Goal: Task Accomplishment & Management: Complete application form

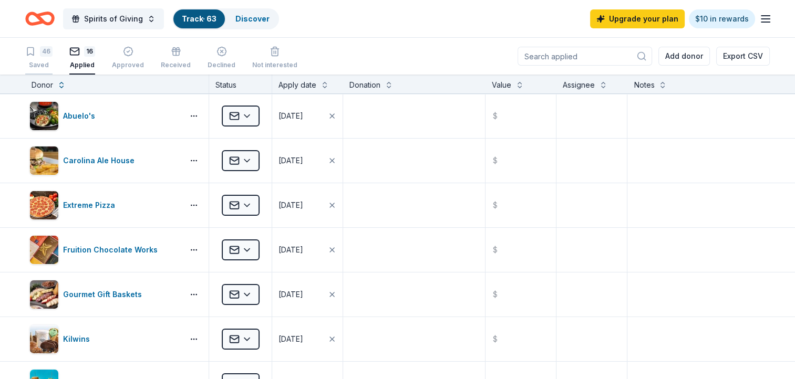
click at [35, 50] on icon "button" at bounding box center [30, 51] width 11 height 11
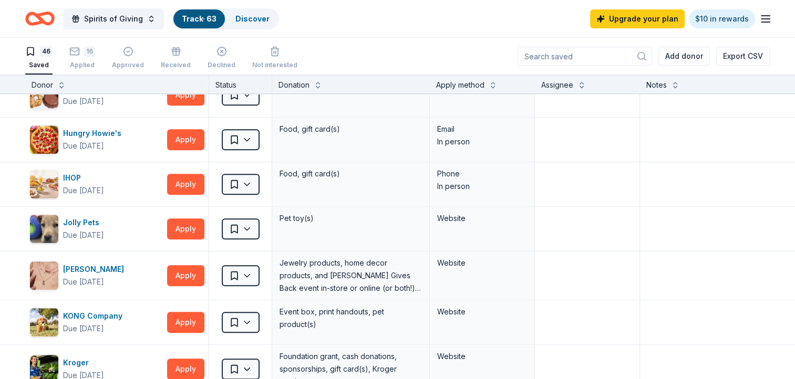
scroll to position [893, 0]
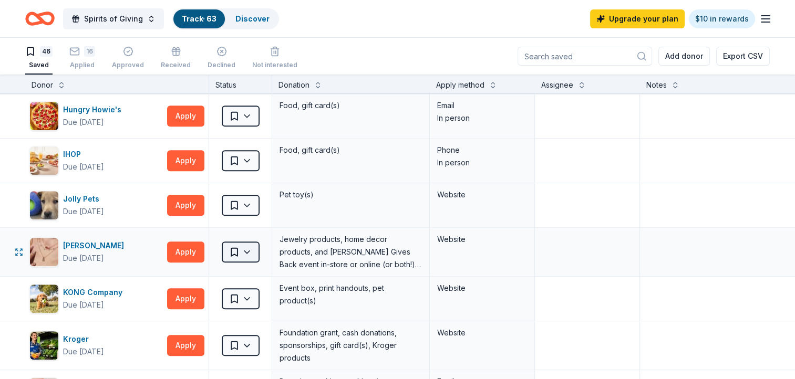
click at [247, 245] on html "Spirits of Giving Track · 63 Discover Upgrade your plan $10 in rewards 46 Saved…" at bounding box center [397, 189] width 795 height 379
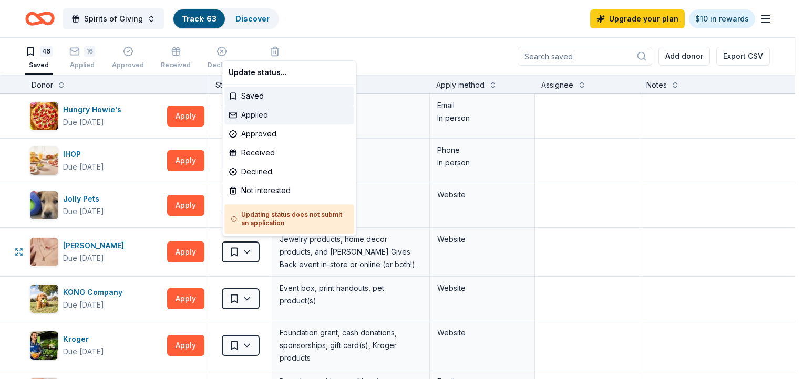
click at [257, 118] on div "Applied" at bounding box center [288, 115] width 129 height 19
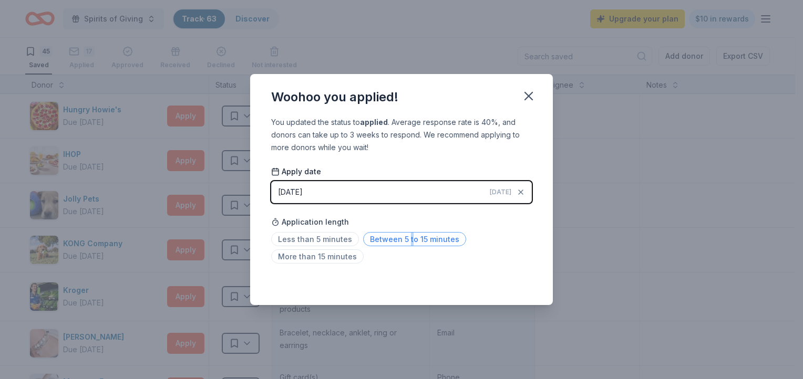
click at [406, 238] on span "Between 5 to 15 minutes" at bounding box center [414, 239] width 103 height 14
click at [529, 94] on icon "button" at bounding box center [528, 96] width 15 height 15
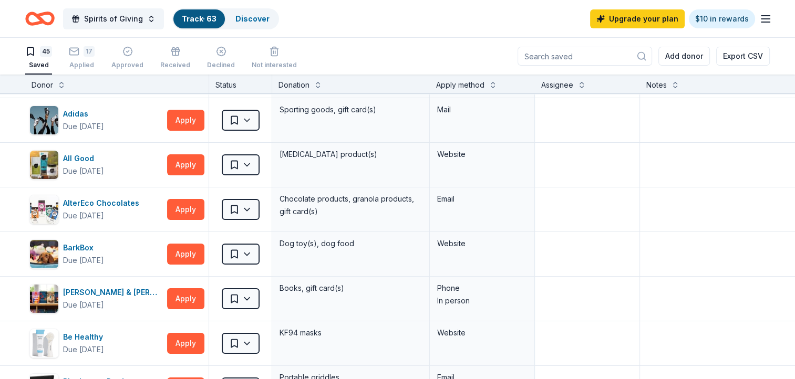
scroll to position [0, 0]
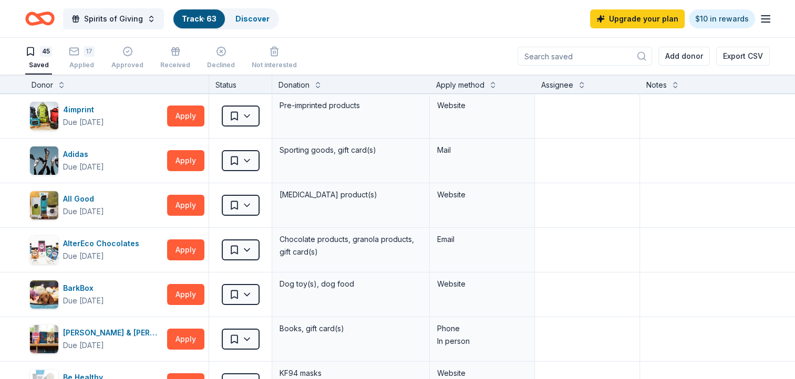
click at [565, 58] on input at bounding box center [584, 56] width 134 height 19
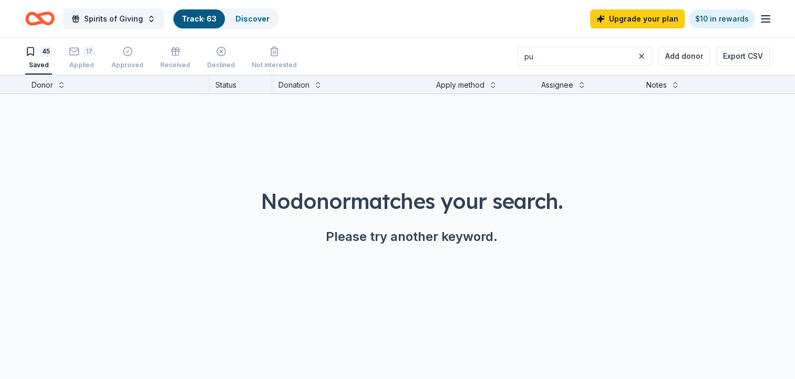
type input "p"
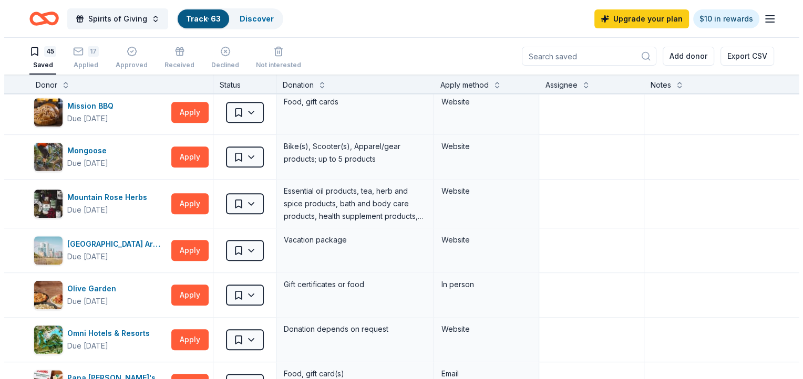
scroll to position [1220, 0]
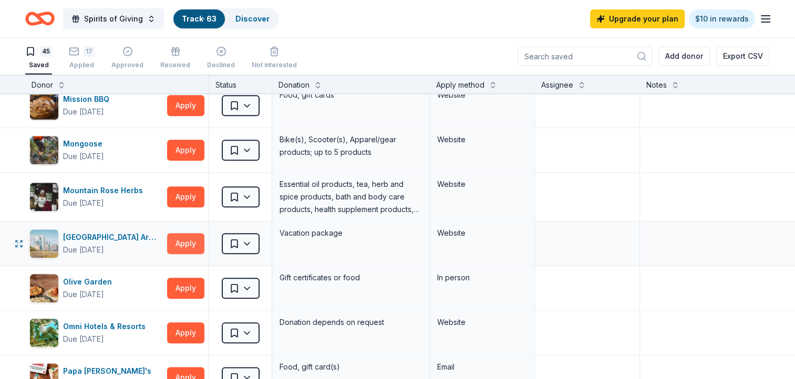
click at [188, 238] on button "Apply" at bounding box center [185, 243] width 37 height 21
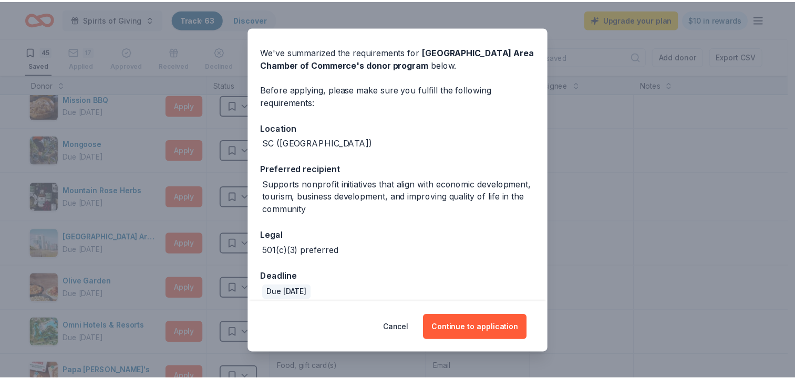
scroll to position [42, 0]
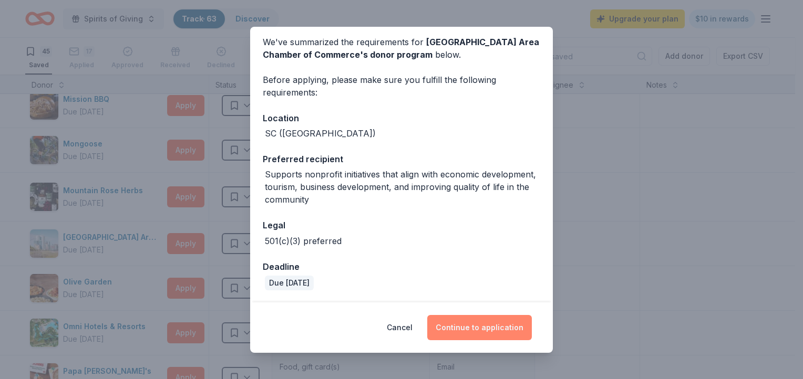
click at [496, 328] on button "Continue to application" at bounding box center [479, 327] width 105 height 25
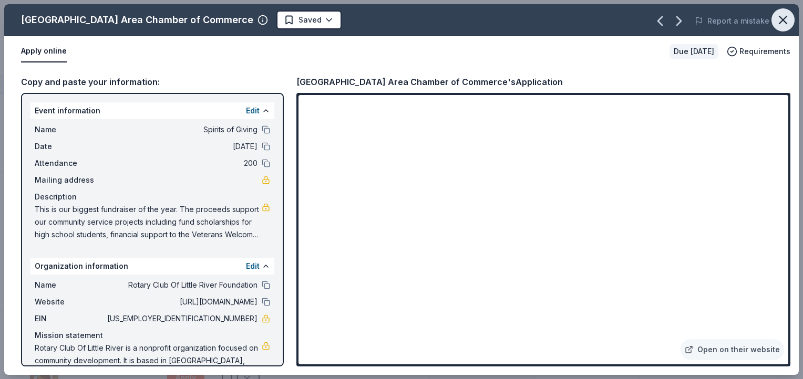
click at [782, 19] on icon "button" at bounding box center [782, 19] width 7 height 7
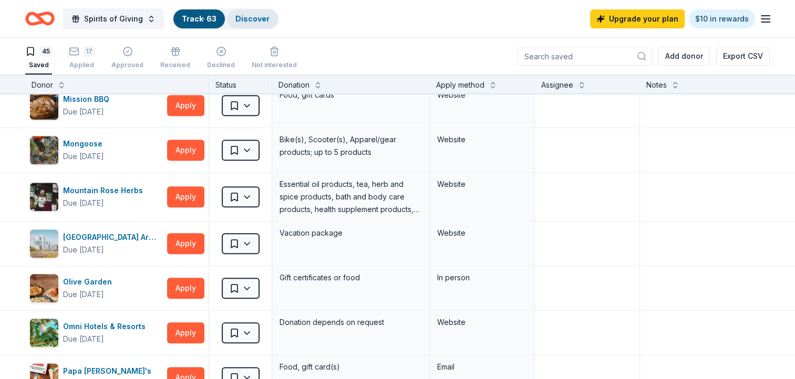
click at [248, 16] on link "Discover" at bounding box center [252, 18] width 34 height 9
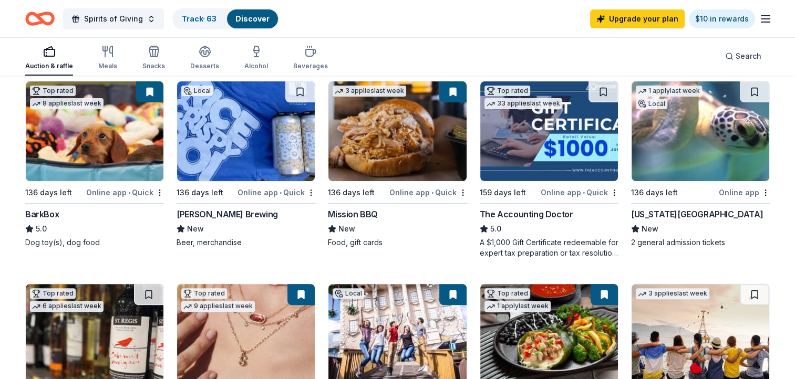
scroll to position [306, 0]
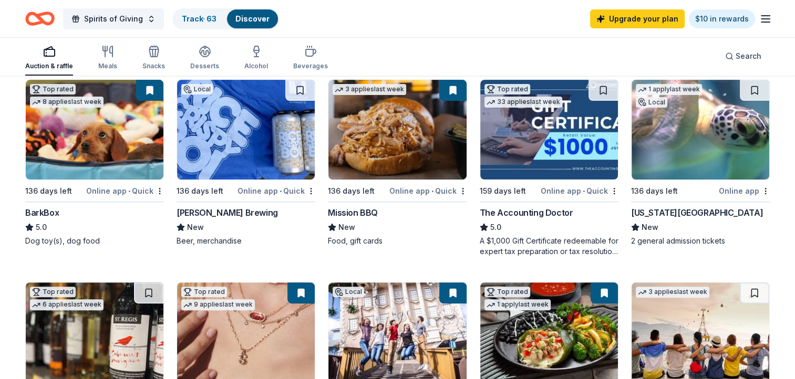
click at [689, 137] on img at bounding box center [700, 130] width 138 height 100
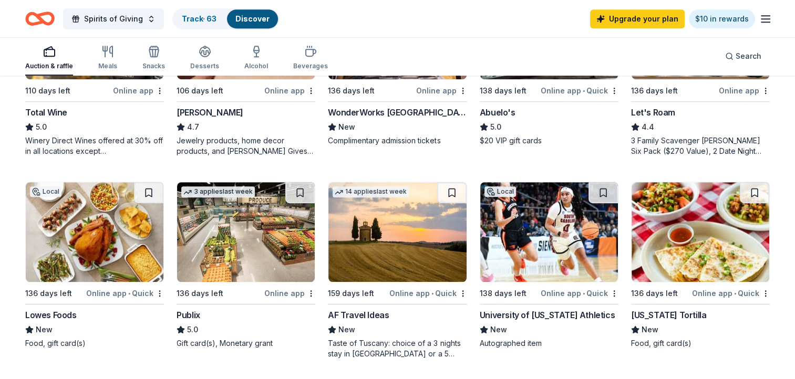
scroll to position [639, 0]
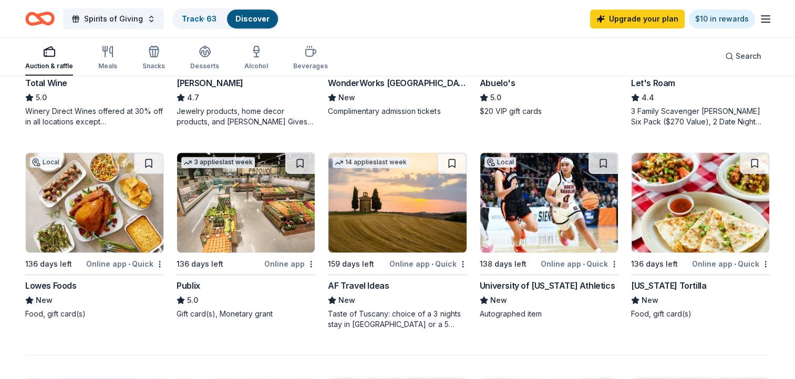
click at [253, 196] on img at bounding box center [246, 203] width 138 height 100
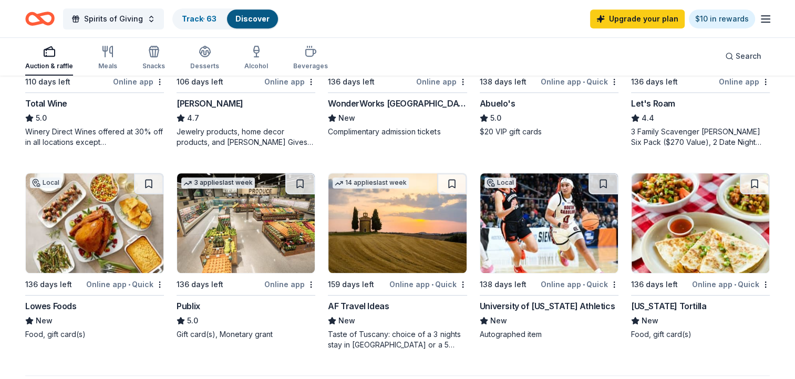
scroll to position [625, 0]
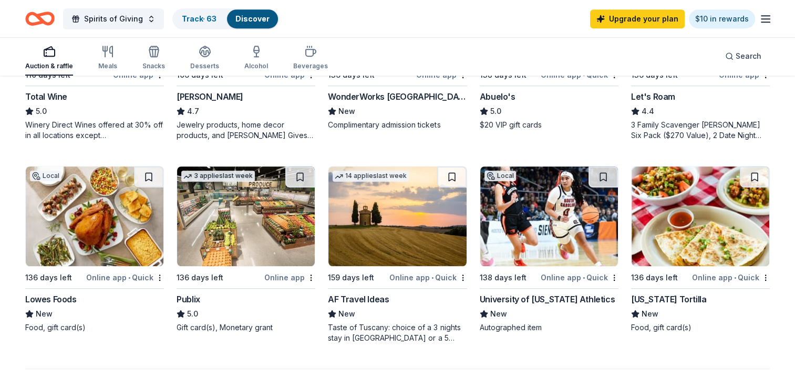
click at [71, 213] on img at bounding box center [95, 217] width 138 height 100
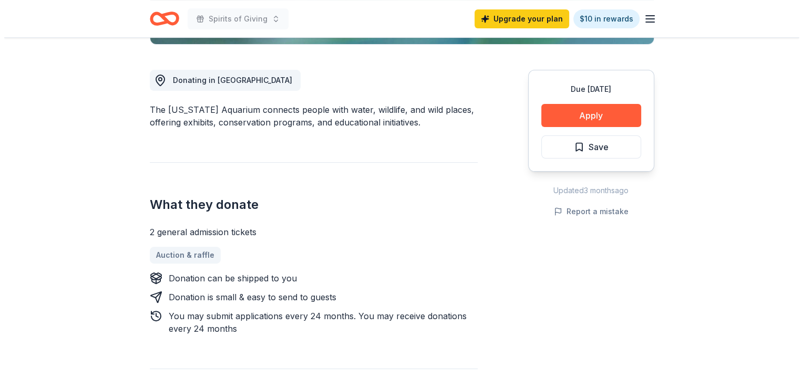
scroll to position [295, 0]
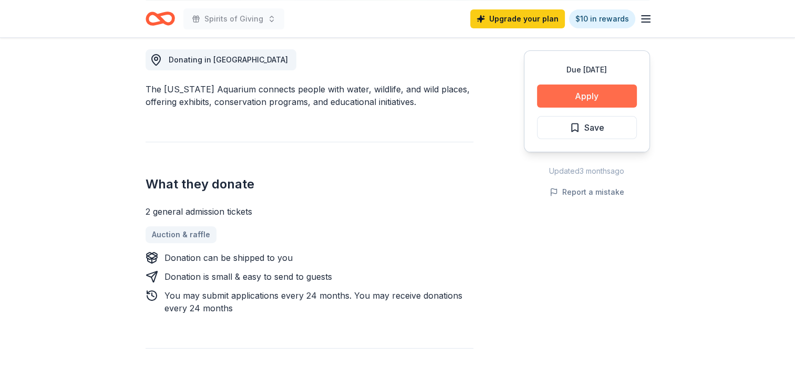
click at [591, 97] on button "Apply" at bounding box center [587, 96] width 100 height 23
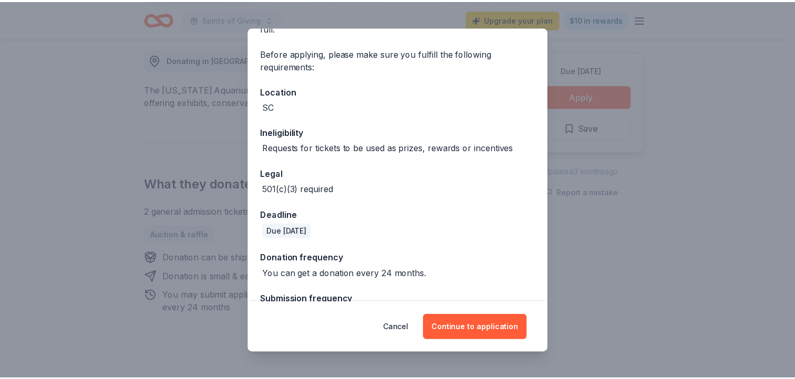
scroll to position [99, 0]
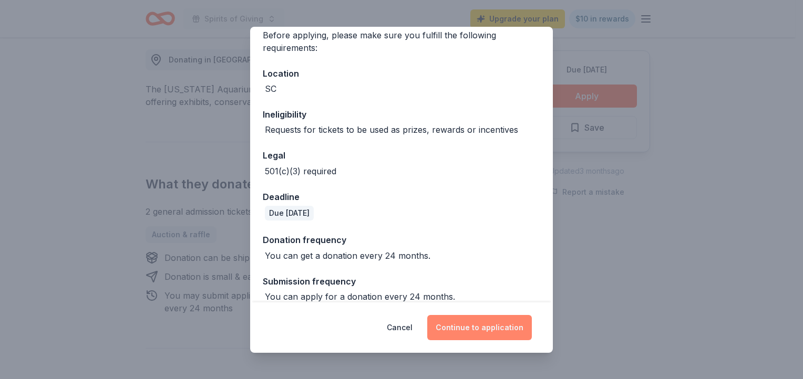
click at [491, 328] on button "Continue to application" at bounding box center [479, 327] width 105 height 25
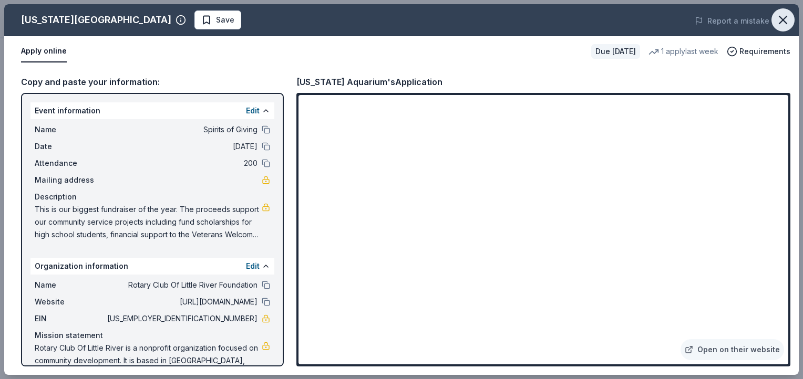
click at [785, 17] on icon "button" at bounding box center [782, 19] width 7 height 7
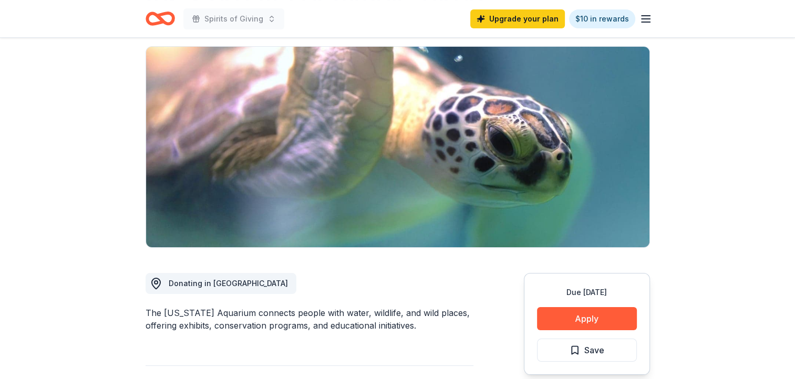
scroll to position [0, 0]
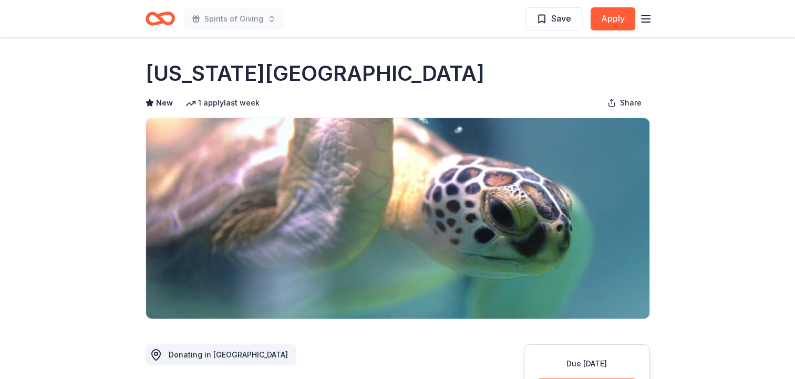
click at [642, 20] on icon "button" at bounding box center [645, 19] width 13 height 13
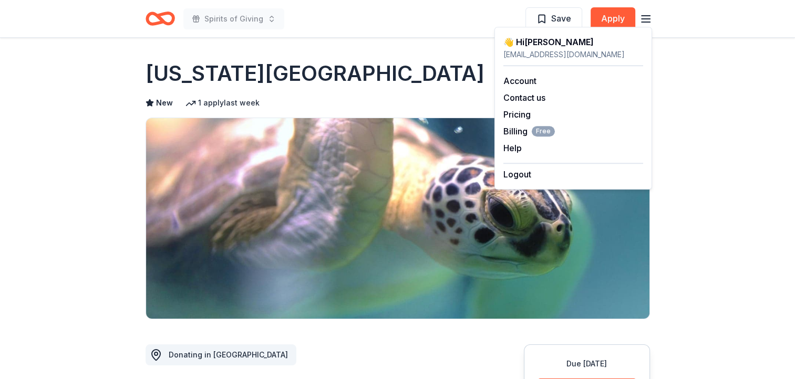
click at [642, 20] on icon "button" at bounding box center [645, 19] width 13 height 13
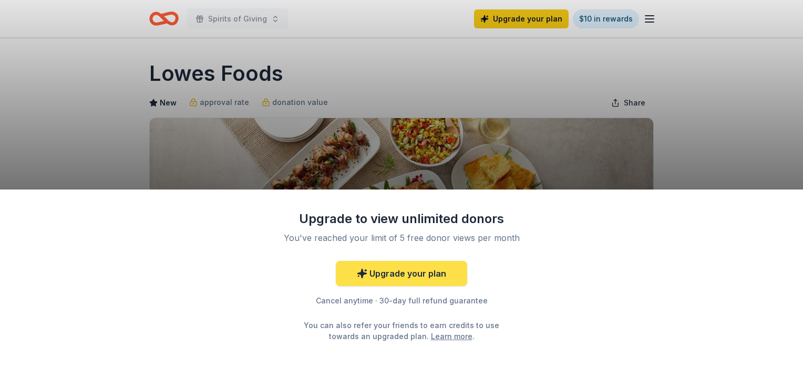
click at [417, 274] on link "Upgrade your plan" at bounding box center [401, 273] width 131 height 25
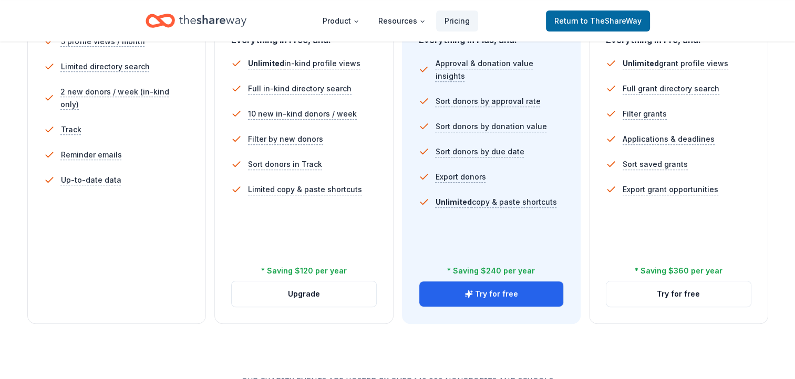
scroll to position [389, 0]
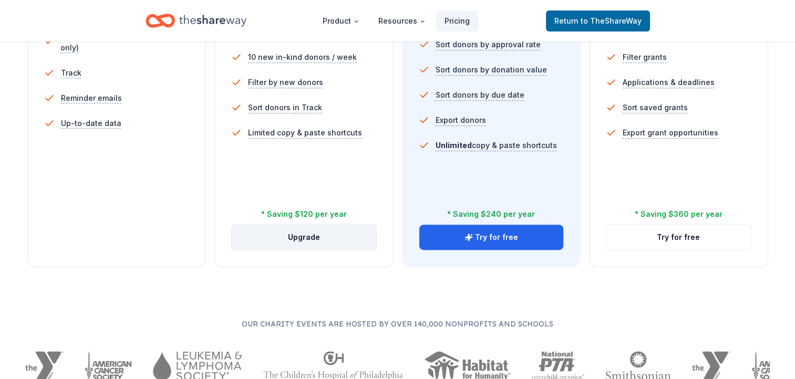
click at [315, 235] on button "Upgrade" at bounding box center [304, 237] width 144 height 25
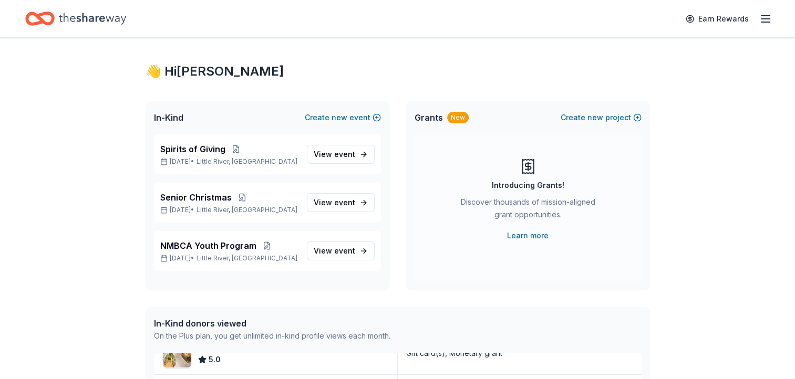
scroll to position [4, 0]
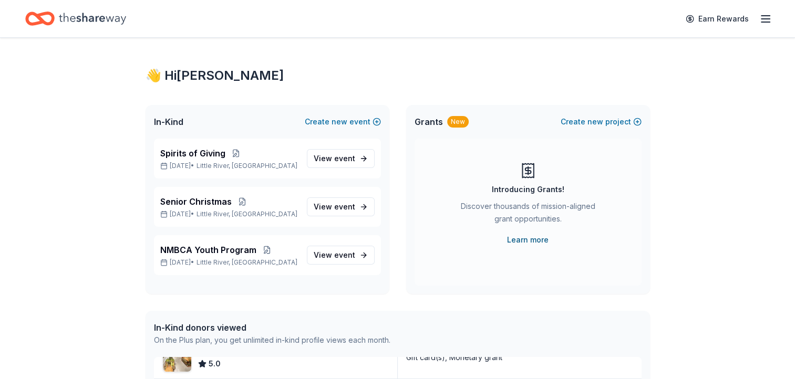
click at [525, 241] on link "Learn more" at bounding box center [528, 240] width 42 height 13
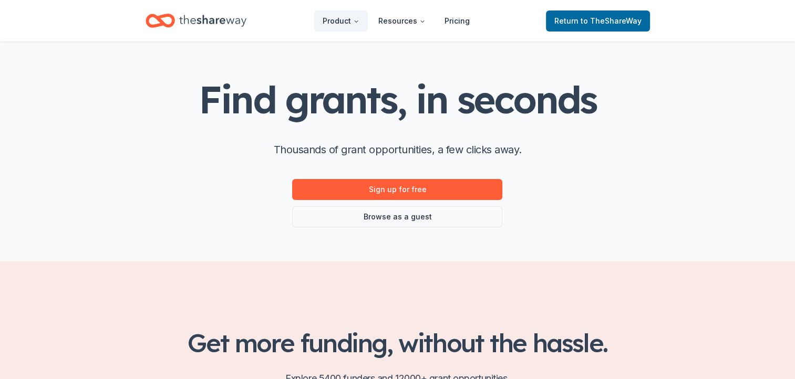
scroll to position [9, 0]
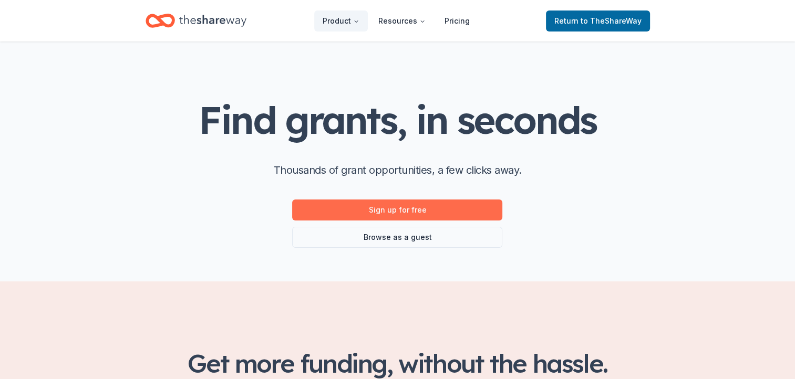
click at [398, 209] on link "Sign up for free" at bounding box center [397, 210] width 210 height 21
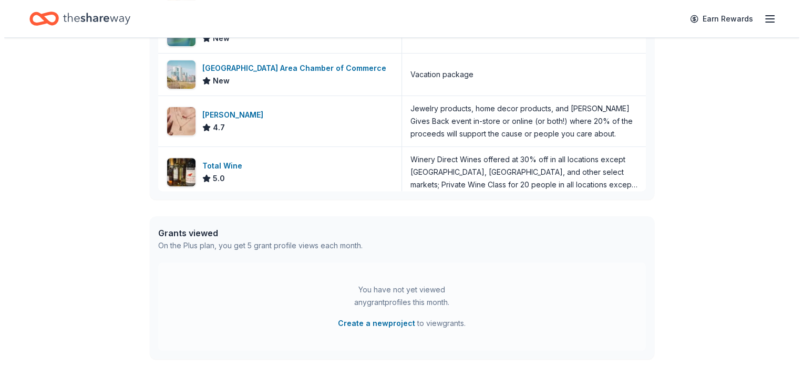
scroll to position [20, 0]
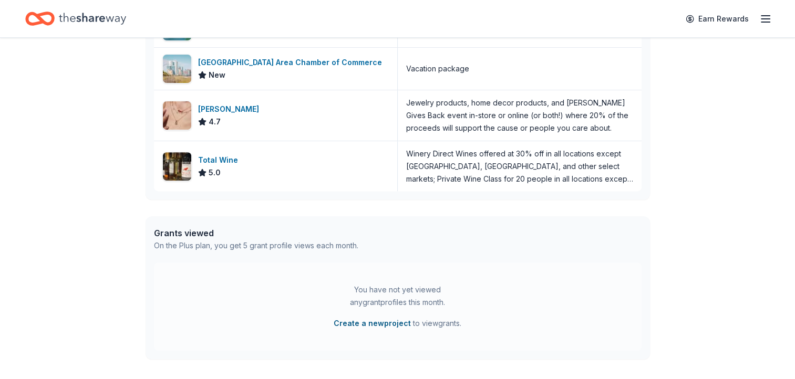
click at [380, 325] on button "Create a new project" at bounding box center [372, 323] width 77 height 13
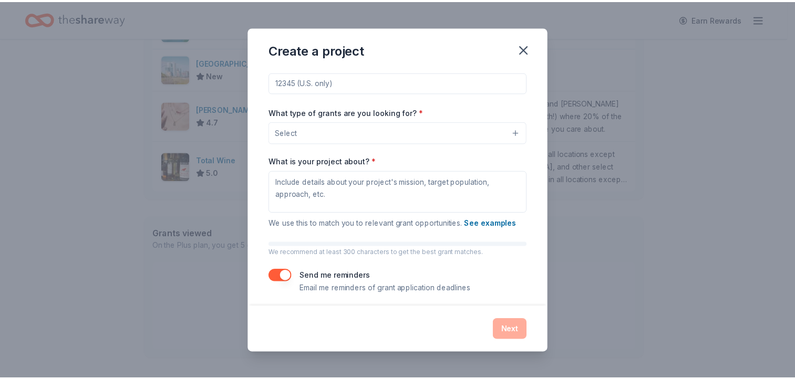
scroll to position [67, 0]
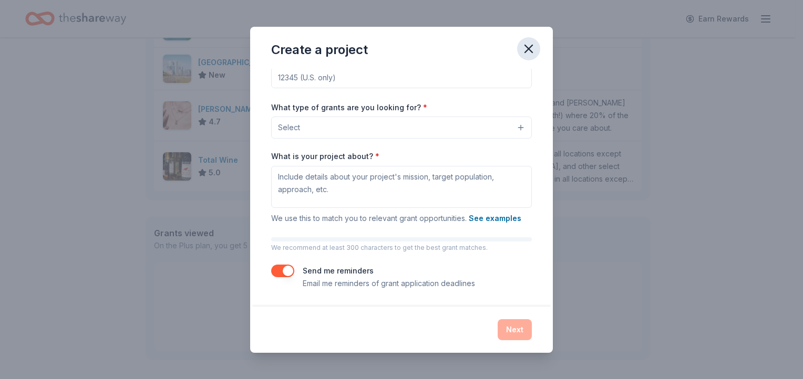
click at [527, 47] on icon "button" at bounding box center [528, 49] width 15 height 15
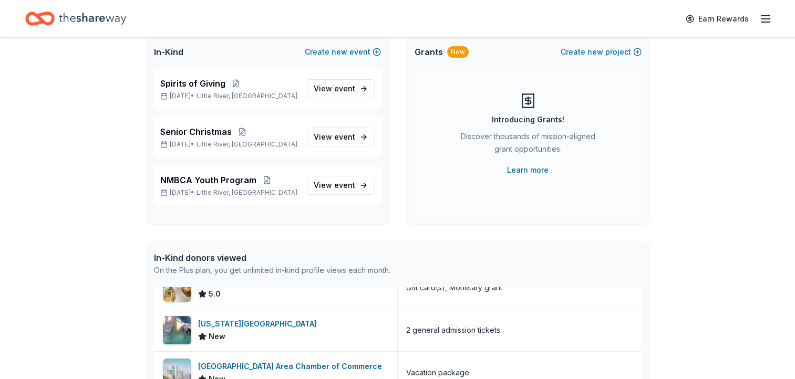
scroll to position [0, 0]
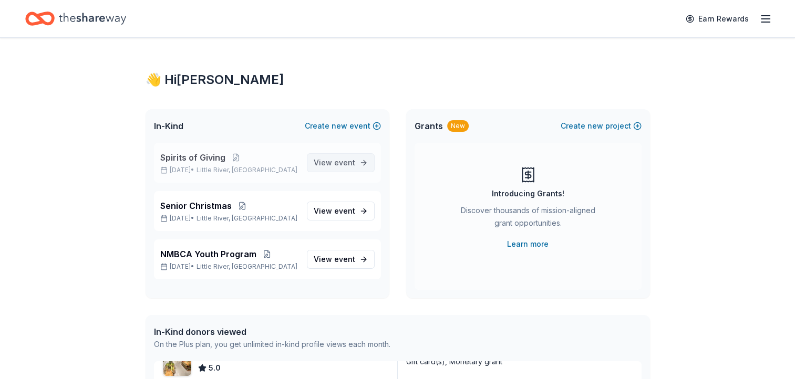
click at [356, 164] on link "View event" at bounding box center [341, 162] width 68 height 19
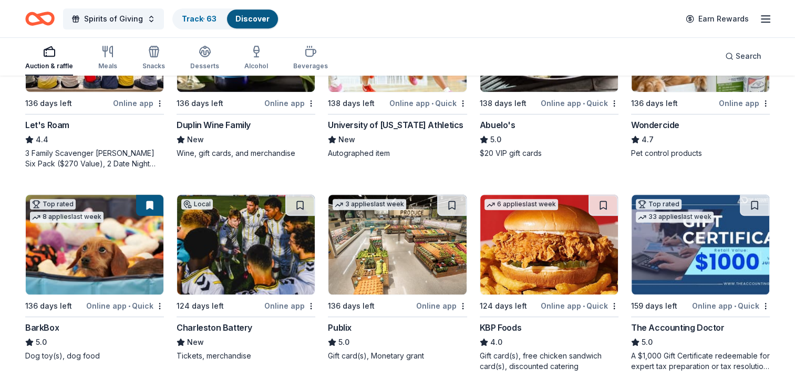
scroll to position [595, 0]
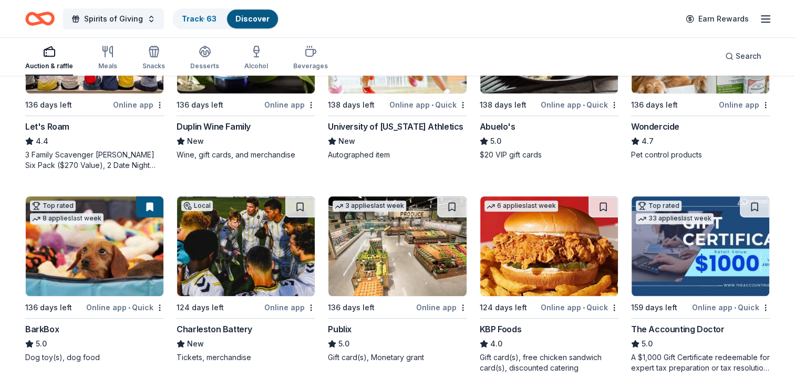
click at [702, 248] on img at bounding box center [700, 246] width 138 height 100
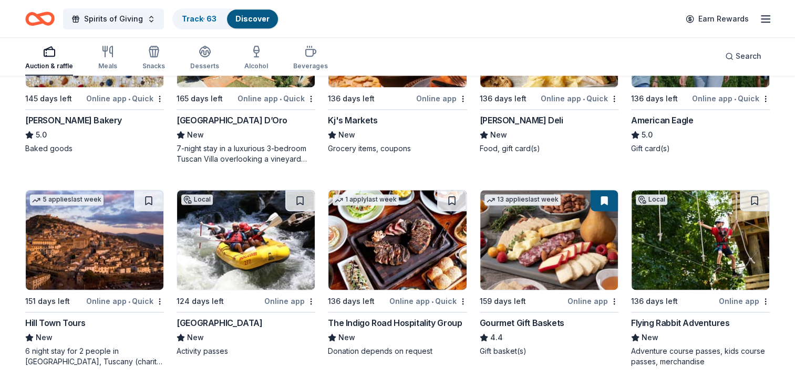
scroll to position [1423, 0]
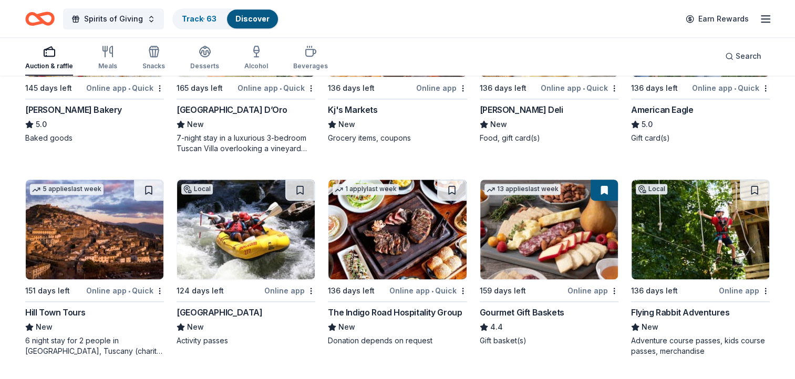
click at [86, 232] on img at bounding box center [95, 230] width 138 height 100
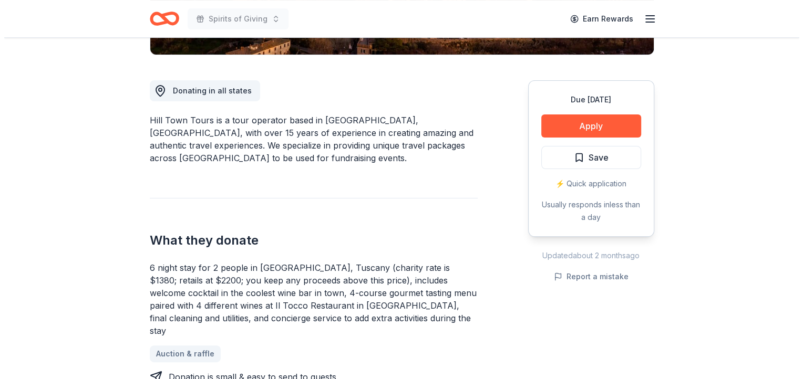
scroll to position [284, 0]
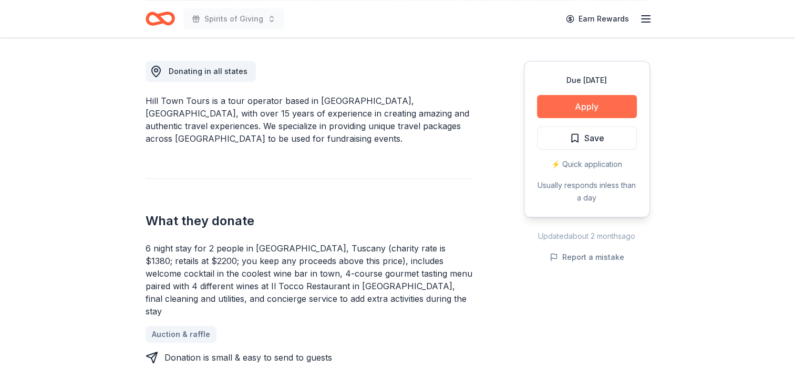
click at [590, 106] on button "Apply" at bounding box center [587, 106] width 100 height 23
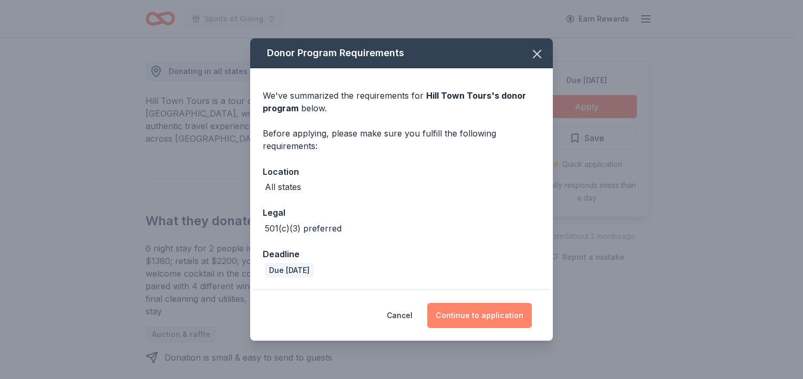
click at [489, 319] on button "Continue to application" at bounding box center [479, 315] width 105 height 25
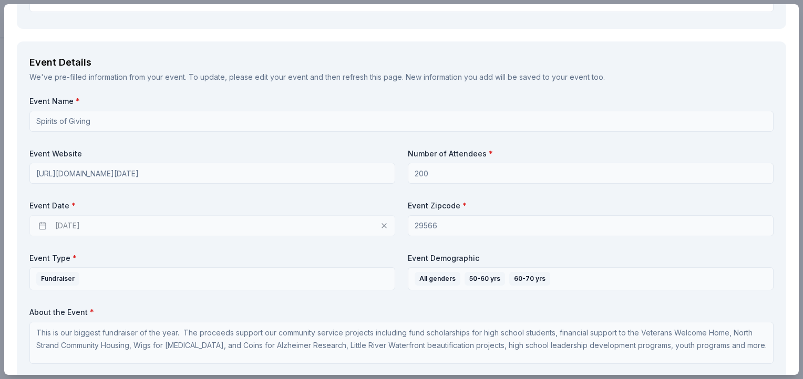
scroll to position [534, 0]
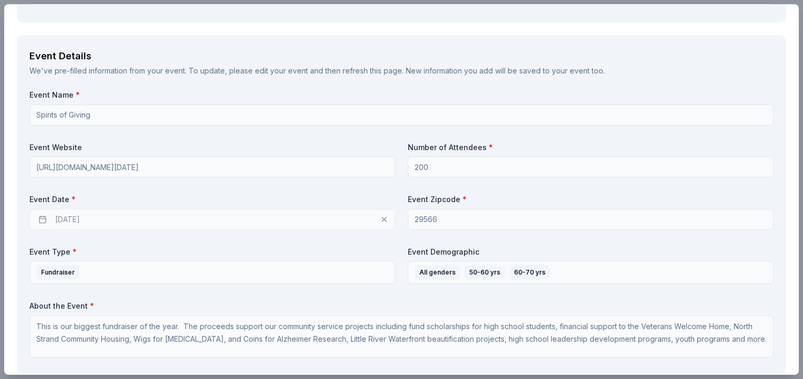
click at [334, 217] on div "[DATE]" at bounding box center [212, 219] width 366 height 21
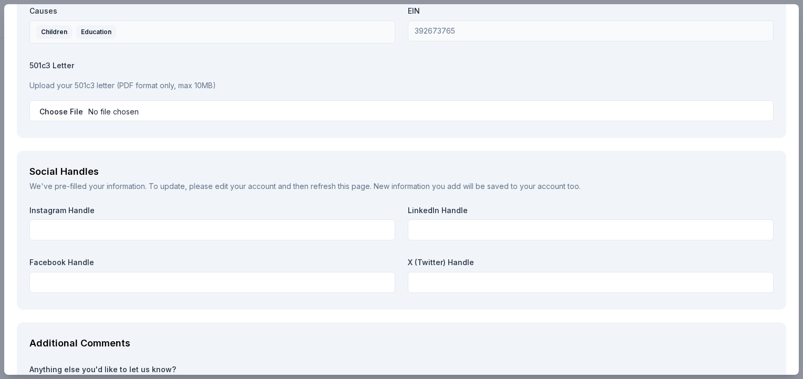
scroll to position [1231, 0]
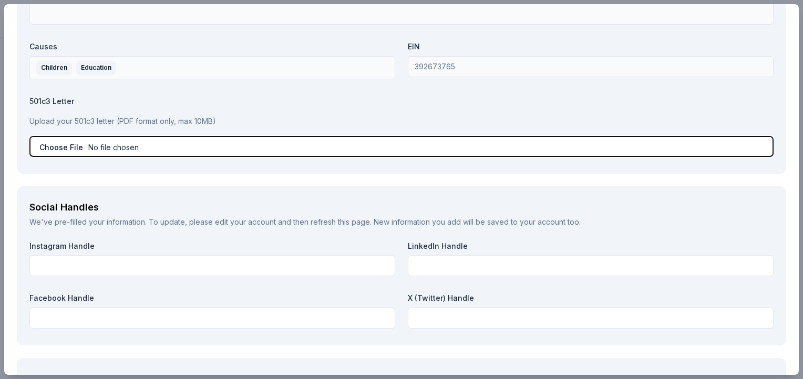
click at [128, 148] on input "file" at bounding box center [401, 146] width 744 height 21
type input "C:\fakepath\501c3 LTR-ROTARY FDN.pdf"
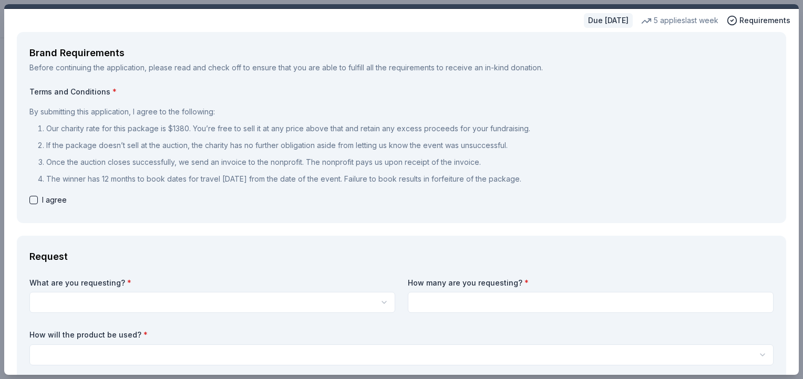
scroll to position [0, 0]
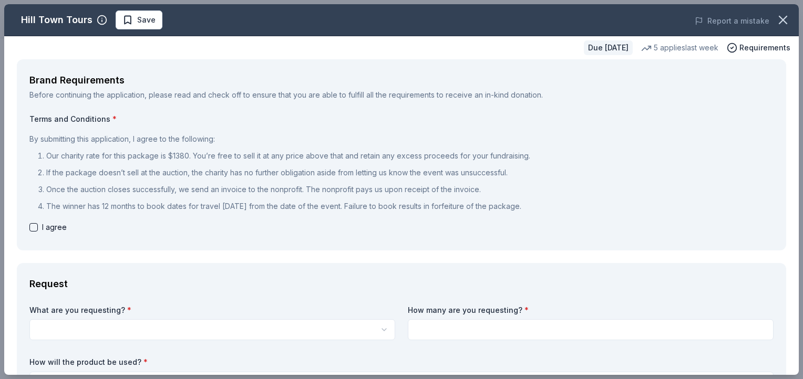
click at [34, 226] on button "button" at bounding box center [33, 227] width 8 height 8
checkbox input "true"
click at [141, 20] on span "Save" at bounding box center [146, 20] width 18 height 13
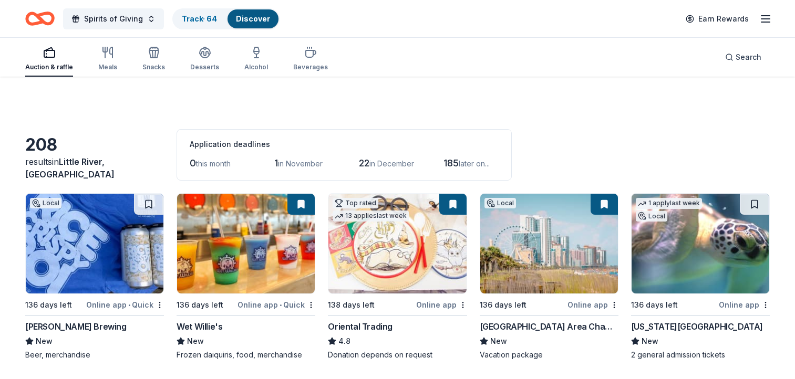
scroll to position [1423, 0]
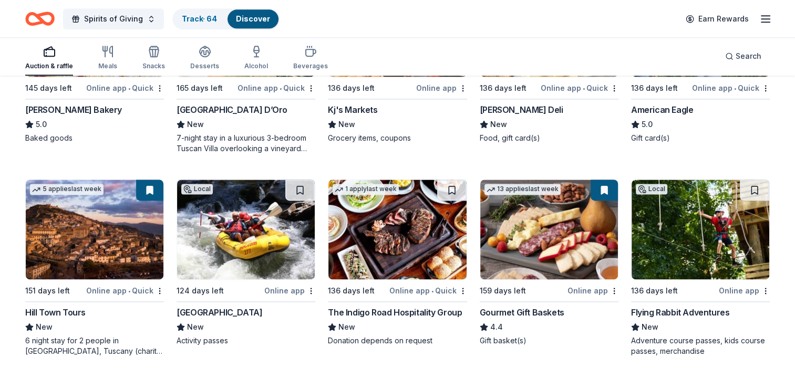
click at [109, 239] on img at bounding box center [95, 230] width 138 height 100
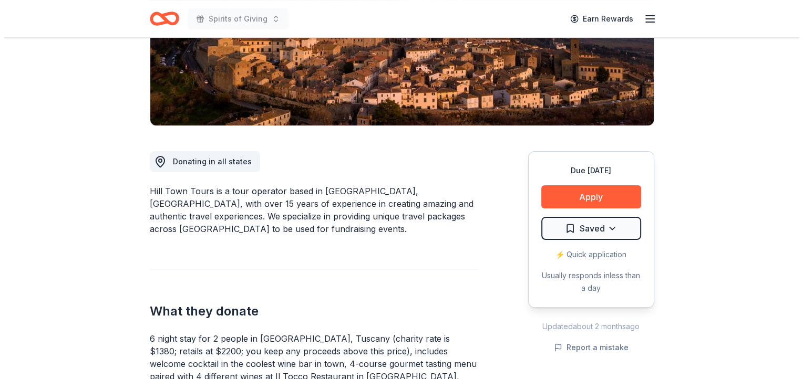
scroll to position [215, 0]
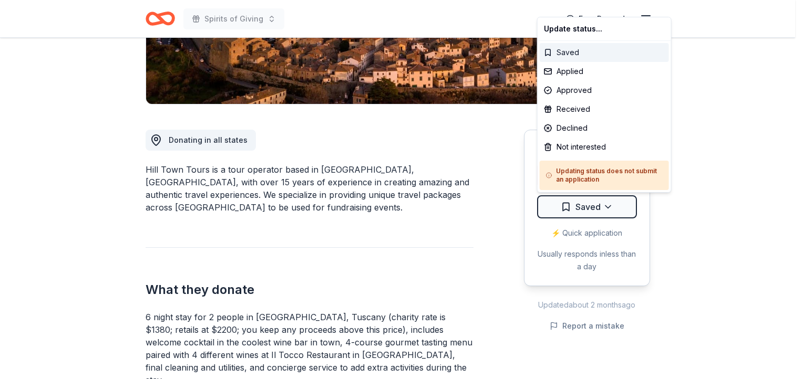
click at [569, 51] on div "Saved" at bounding box center [604, 52] width 129 height 19
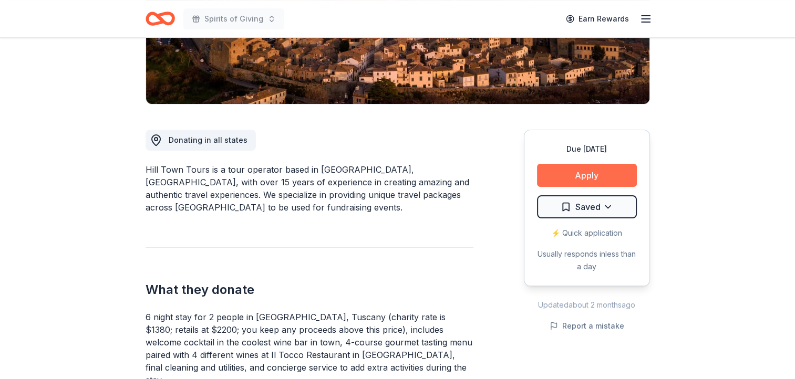
click at [581, 173] on button "Apply" at bounding box center [587, 175] width 100 height 23
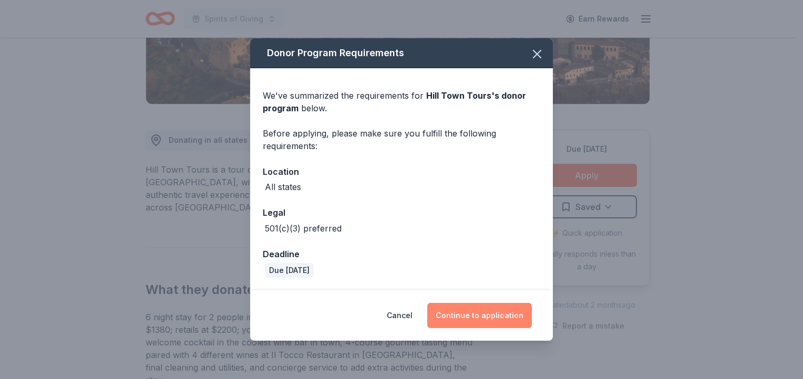
click at [496, 318] on button "Continue to application" at bounding box center [479, 315] width 105 height 25
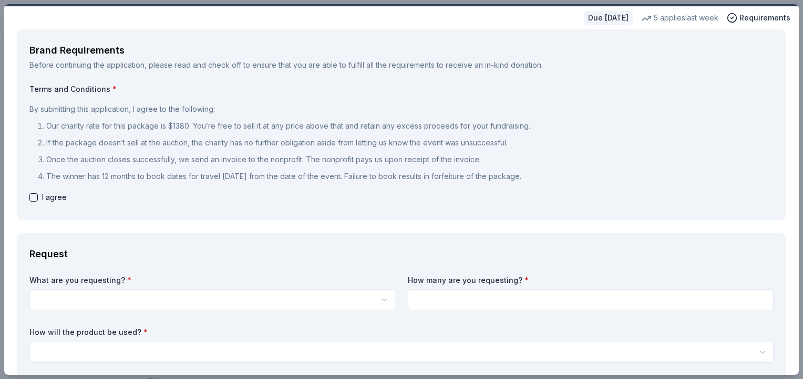
scroll to position [0, 0]
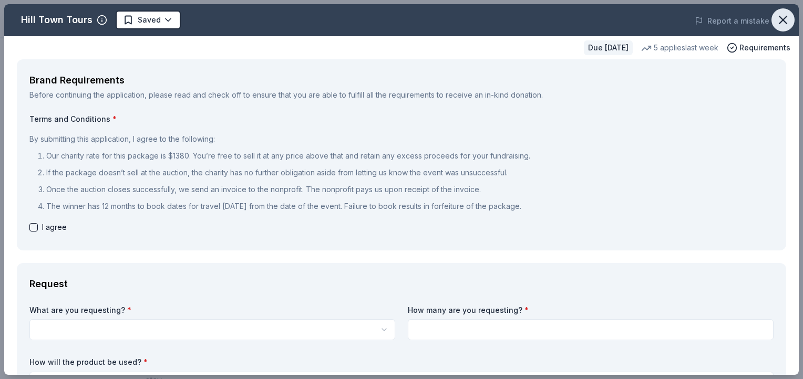
click at [779, 22] on icon "button" at bounding box center [782, 19] width 7 height 7
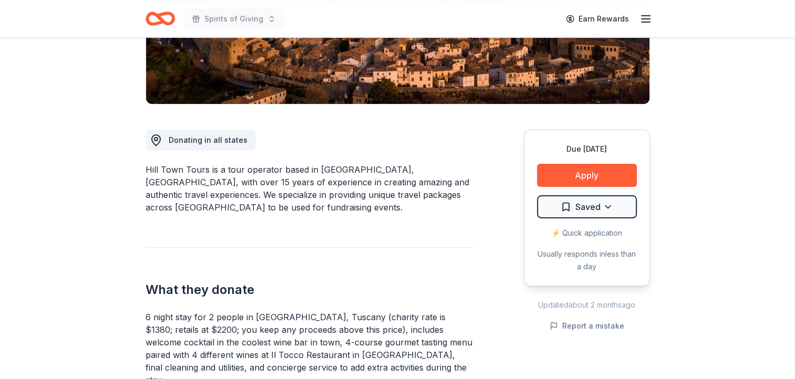
click at [646, 14] on icon "button" at bounding box center [645, 19] width 13 height 13
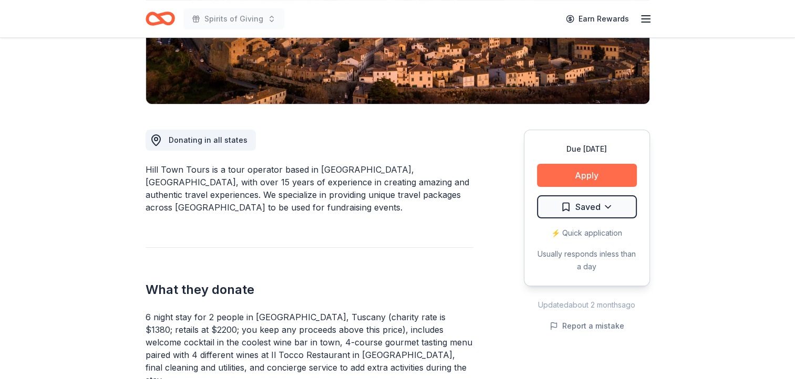
click at [586, 174] on button "Apply" at bounding box center [587, 175] width 100 height 23
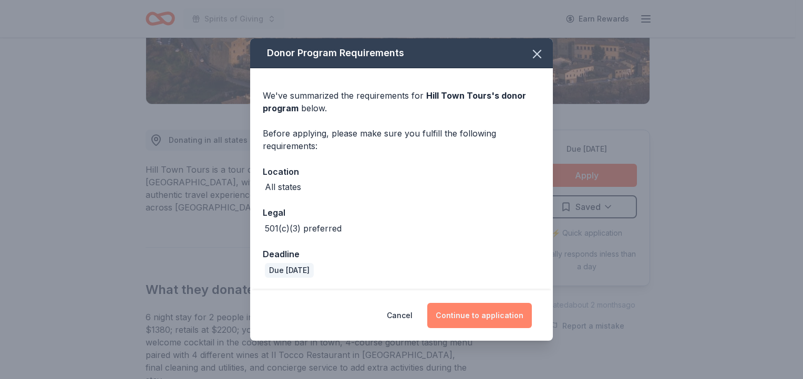
click at [504, 315] on button "Continue to application" at bounding box center [479, 315] width 105 height 25
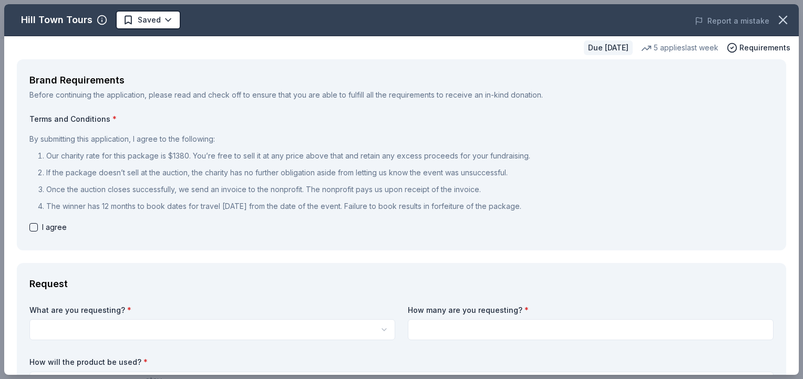
click at [32, 228] on button "button" at bounding box center [33, 227] width 8 height 8
checkbox input "true"
click at [105, 329] on html "Spirits of Giving Earn Rewards Due in 151 days Share Hill Town Tours New 5 appl…" at bounding box center [401, 189] width 803 height 379
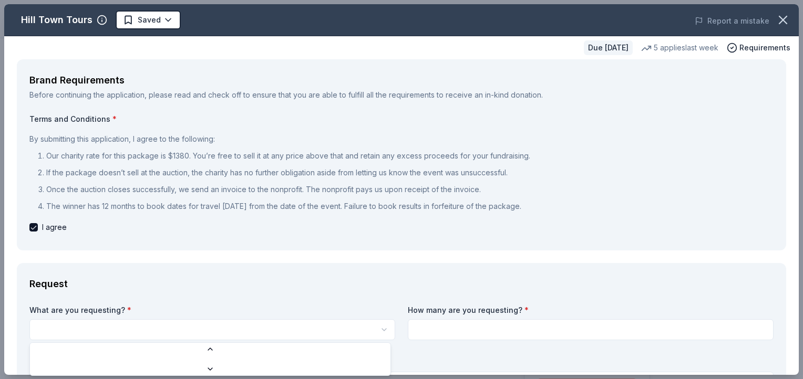
scroll to position [2, 0]
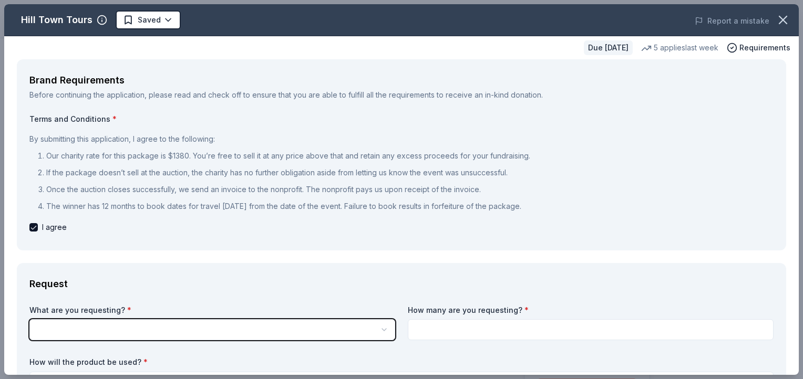
drag, startPoint x: 103, startPoint y: 328, endPoint x: 486, endPoint y: 67, distance: 463.9
click at [103, 328] on html "Spirits of Giving Saved Apply Due in 151 days Share Hill Town Tours New 5 appli…" at bounding box center [401, 189] width 803 height 379
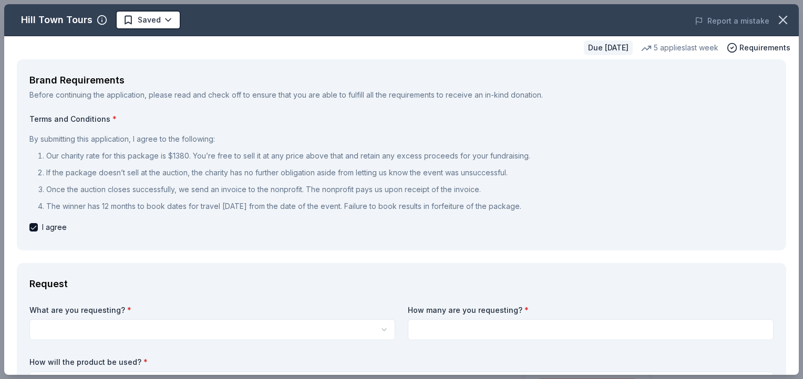
click at [181, 322] on html "Spirits of Giving Saved Apply Due in 151 days Share Hill Town Tours New 5 appli…" at bounding box center [401, 189] width 803 height 379
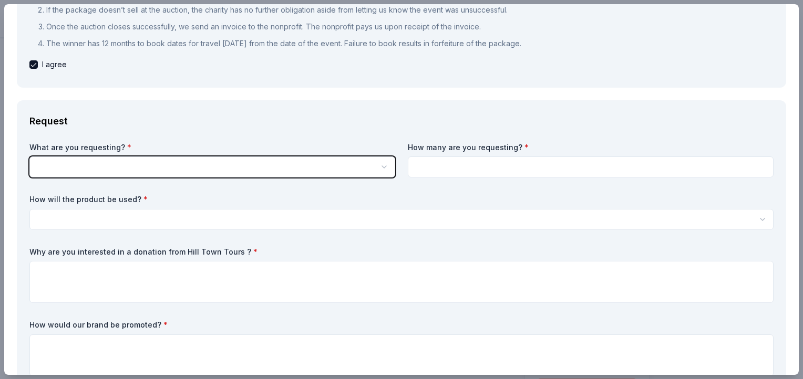
scroll to position [190, 0]
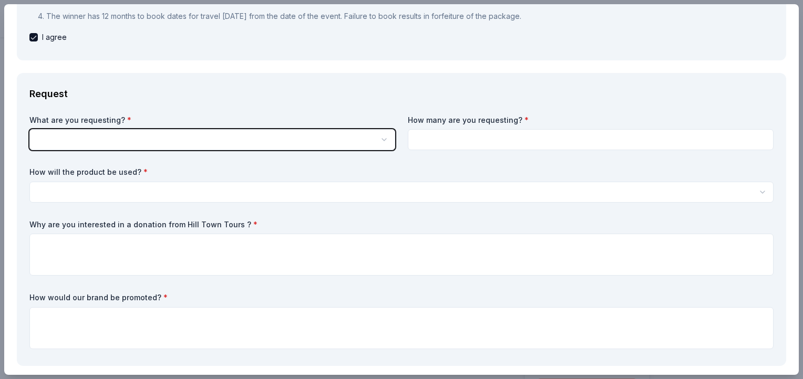
drag, startPoint x: 794, startPoint y: 72, endPoint x: 801, endPoint y: 111, distance: 39.4
click at [794, 111] on html "Spirits of Giving Saved Apply Due in 151 days Share Hill Town Tours New 5 appli…" at bounding box center [401, 189] width 803 height 379
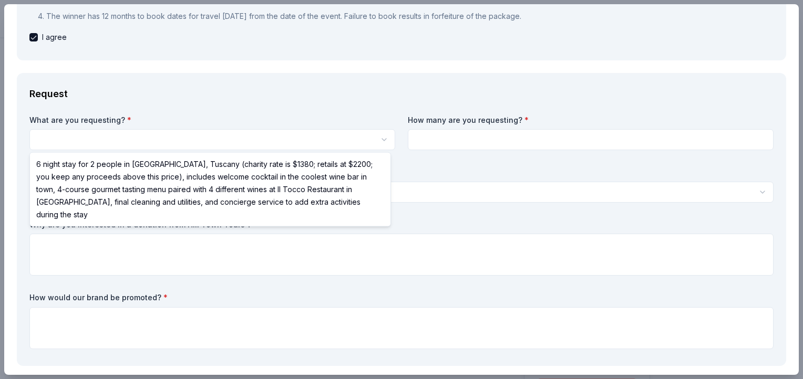
click at [380, 139] on html "Spirits of Giving Saved Apply Due in 151 days Share Hill Town Tours New 5 appli…" at bounding box center [401, 189] width 803 height 379
select select "6 night stay for 2 people in [GEOGRAPHIC_DATA], Tuscany (charity rate is $1380;…"
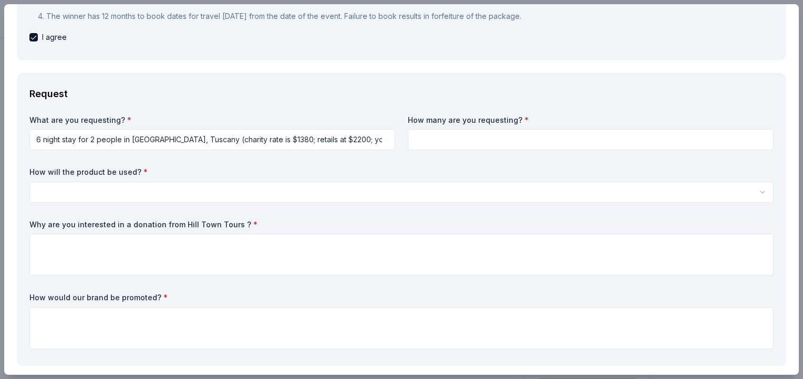
click at [469, 141] on input at bounding box center [591, 139] width 366 height 21
type input "2"
click at [162, 188] on html "Spirits of Giving Saved Apply Due in 151 days Share Hill Town Tours New 5 appli…" at bounding box center [401, 189] width 803 height 379
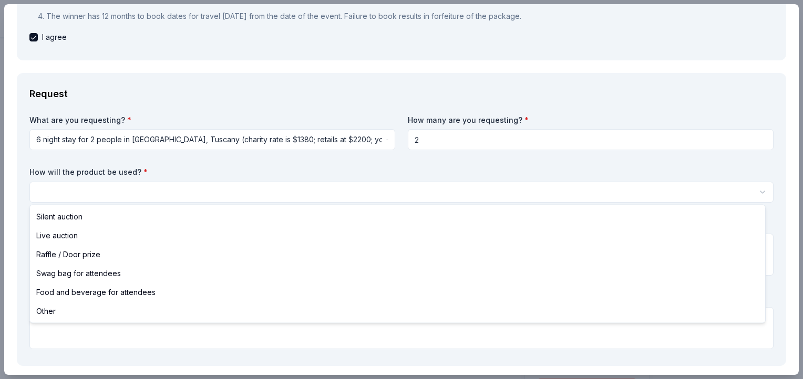
select select "silentAuction"
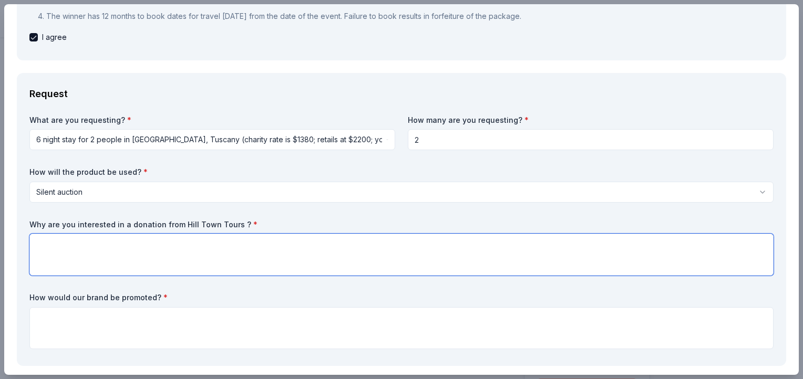
click at [162, 257] on textarea at bounding box center [401, 255] width 744 height 42
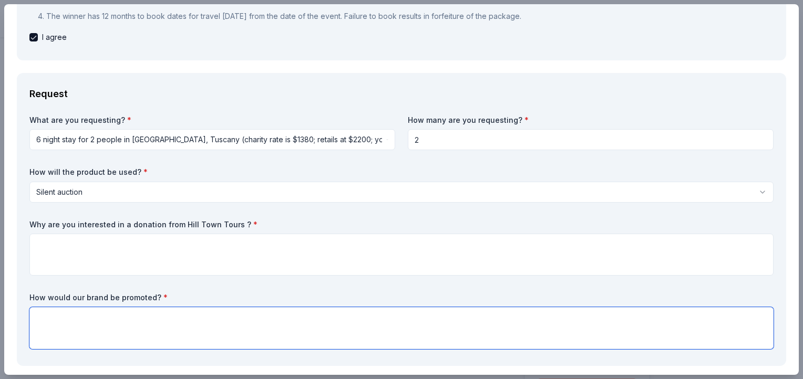
click at [177, 316] on textarea at bounding box center [401, 328] width 744 height 42
type textarea "Our website, social media, event brochure"
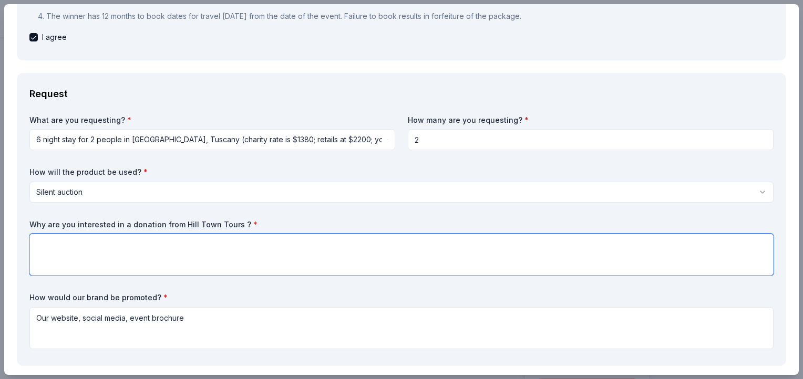
click at [158, 246] on textarea at bounding box center [401, 255] width 744 height 42
type textarea "Looking for something to provide us with proceeds for our fundraiser."
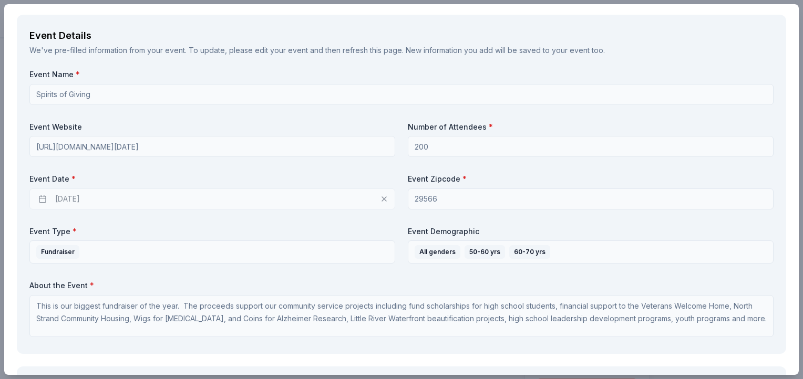
scroll to position [556, 0]
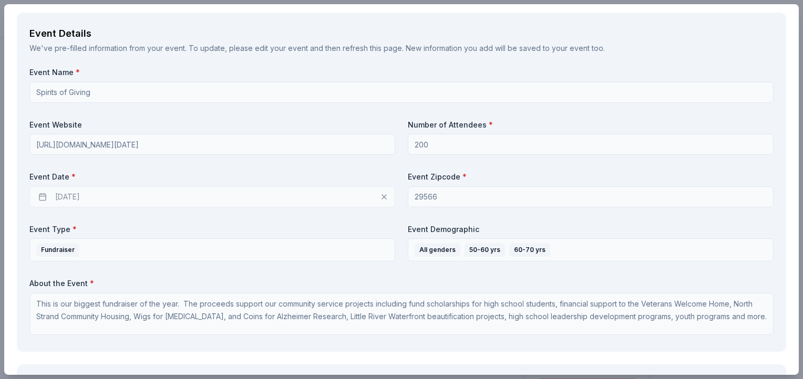
click at [167, 192] on div "02/28/2026" at bounding box center [212, 196] width 366 height 21
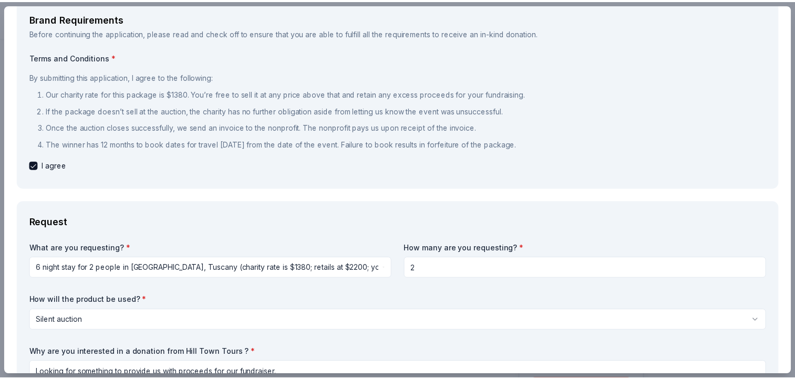
scroll to position [0, 0]
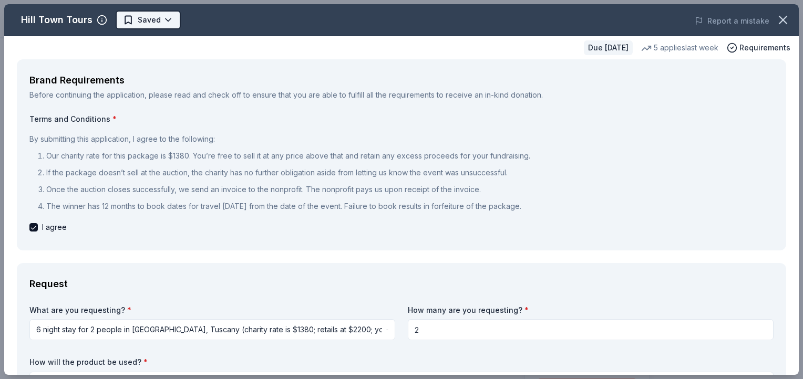
click at [141, 17] on html "Spirits of Giving Saved Apply Due in 151 days Share Hill Town Tours New 5 appli…" at bounding box center [401, 189] width 803 height 379
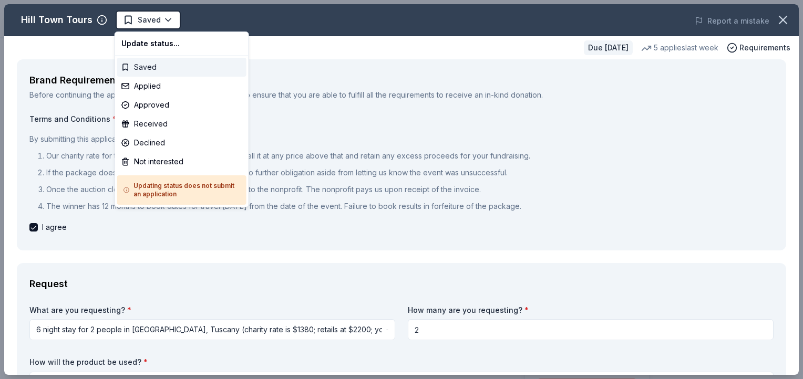
click at [151, 66] on div "Saved" at bounding box center [181, 67] width 129 height 19
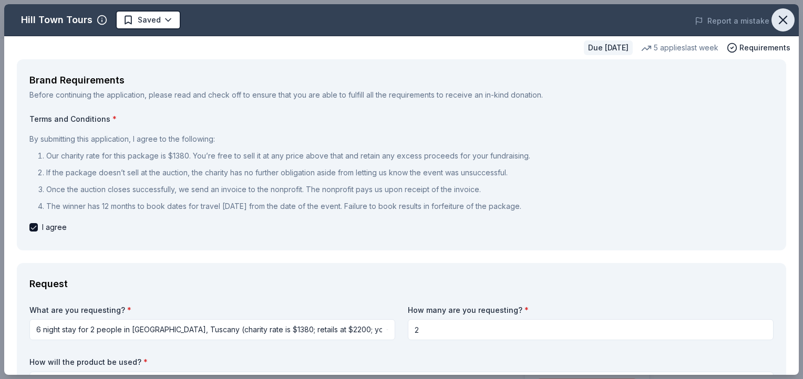
click at [779, 18] on icon "button" at bounding box center [782, 19] width 7 height 7
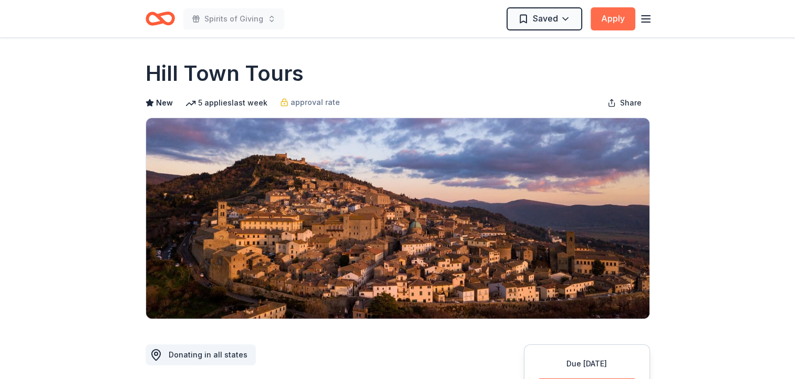
click at [614, 20] on button "Apply" at bounding box center [612, 18] width 45 height 23
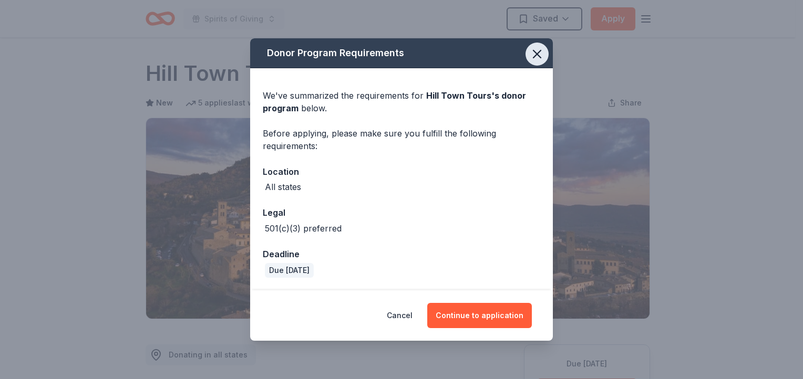
click at [535, 56] on icon "button" at bounding box center [536, 53] width 7 height 7
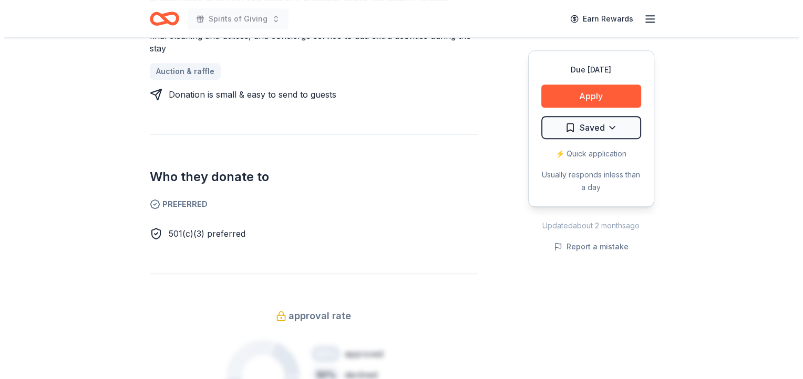
scroll to position [540, 0]
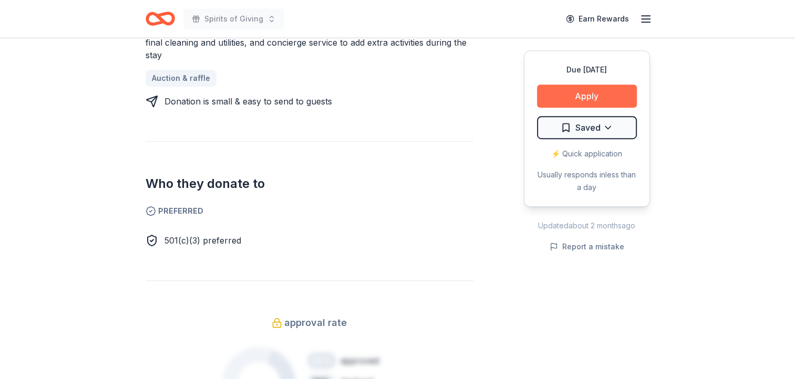
click at [583, 93] on button "Apply" at bounding box center [587, 96] width 100 height 23
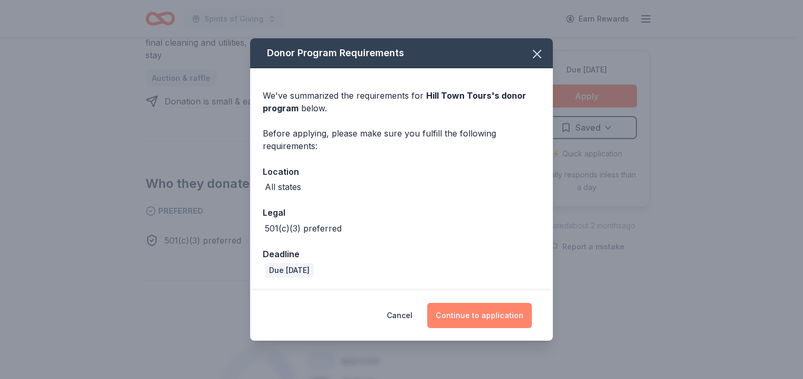
click at [485, 316] on button "Continue to application" at bounding box center [479, 315] width 105 height 25
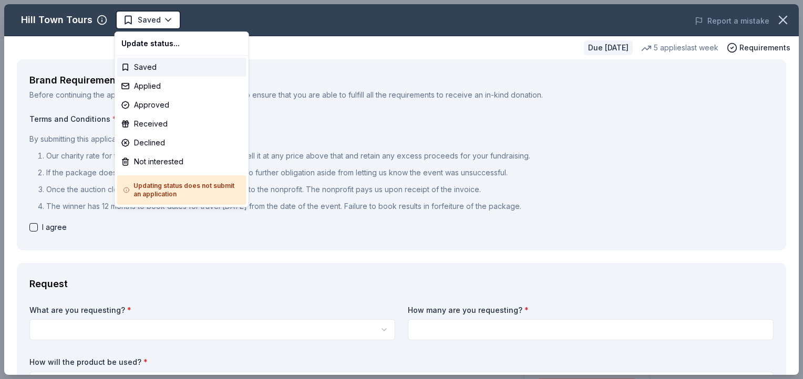
drag, startPoint x: 151, startPoint y: 19, endPoint x: 485, endPoint y: 64, distance: 337.5
click at [151, 19] on html "Spirits of Giving Saved Apply Due in 151 days Share Hill Town Tours New 5 appli…" at bounding box center [401, 189] width 803 height 379
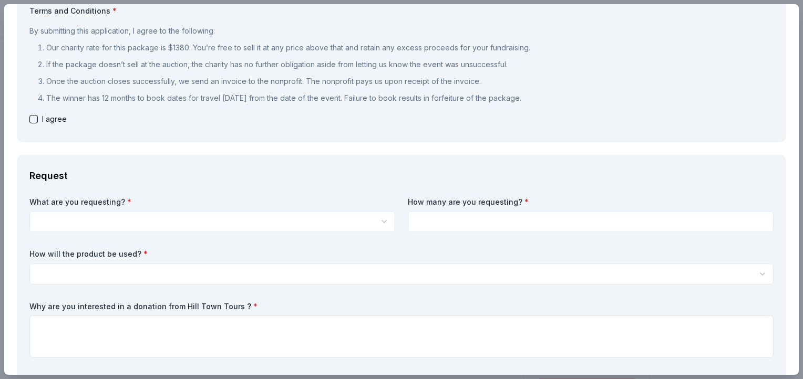
scroll to position [104, 0]
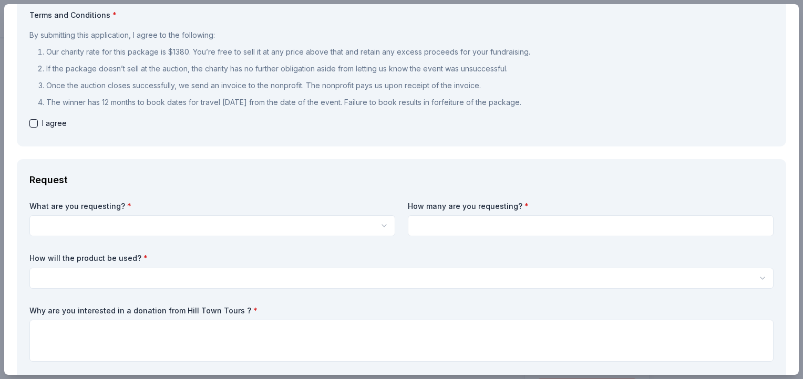
click at [32, 123] on button "button" at bounding box center [33, 123] width 8 height 8
checkbox input "true"
click at [108, 224] on html "Spirits of Giving Saved Apply Due in 151 days Share Hill Town Tours New 5 appli…" at bounding box center [401, 189] width 803 height 379
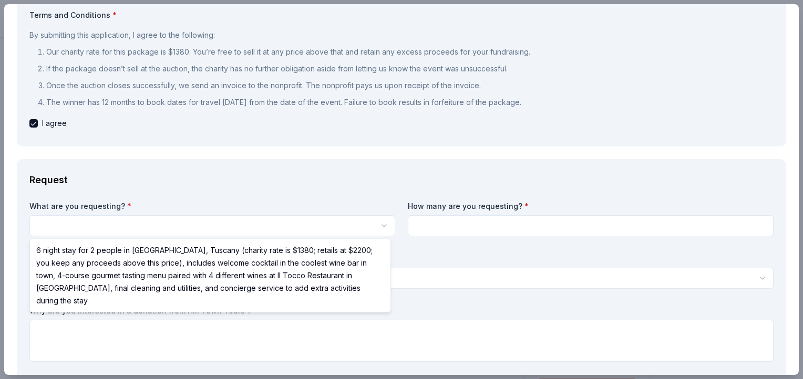
select select "6 night stay for 2 people in [GEOGRAPHIC_DATA], Tuscany (charity rate is $1380;…"
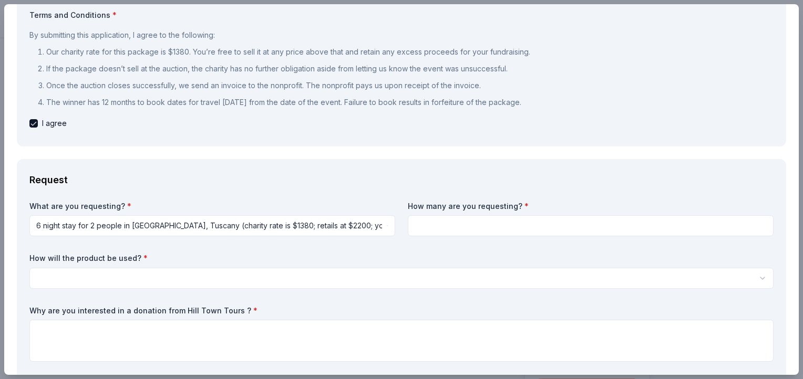
click at [460, 225] on input at bounding box center [591, 225] width 366 height 21
type input "2"
click at [240, 274] on html "Spirits of Giving Saved Apply Due in 151 days Share Hill Town Tours New 5 appli…" at bounding box center [401, 189] width 803 height 379
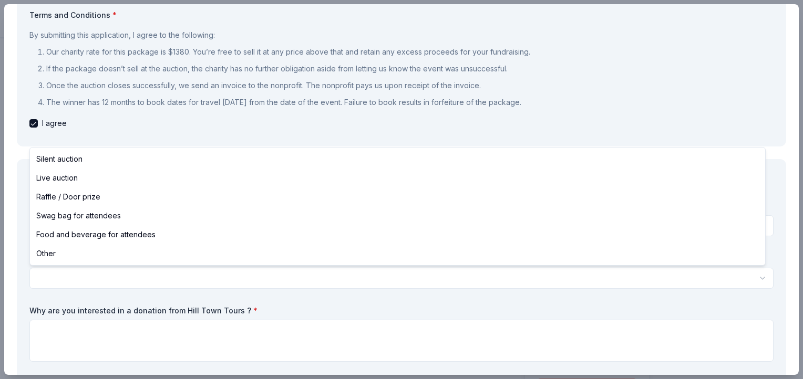
select select "silentAuction"
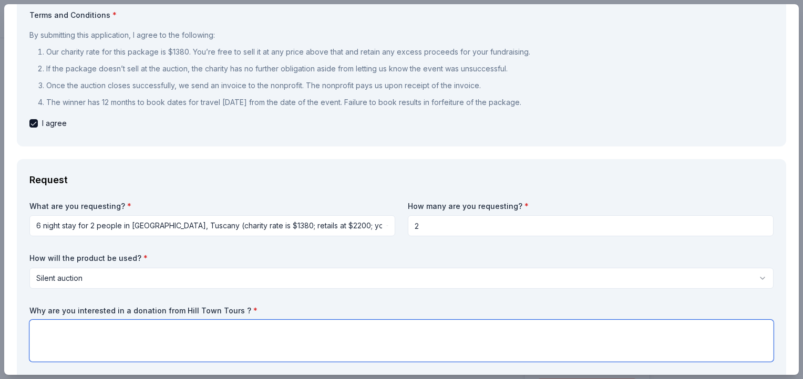
click at [261, 337] on textarea at bounding box center [401, 341] width 744 height 42
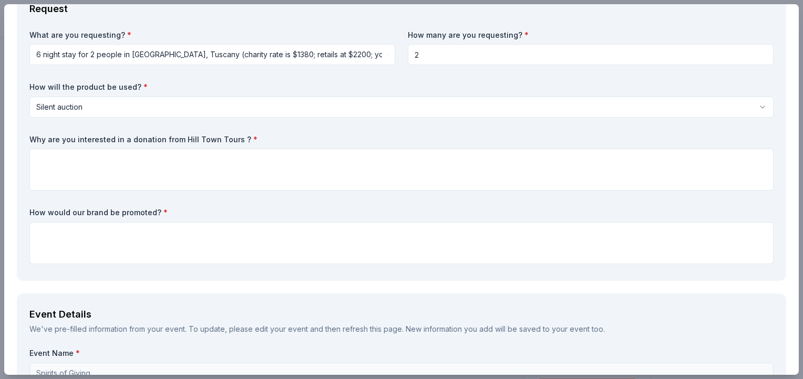
scroll to position [277, 0]
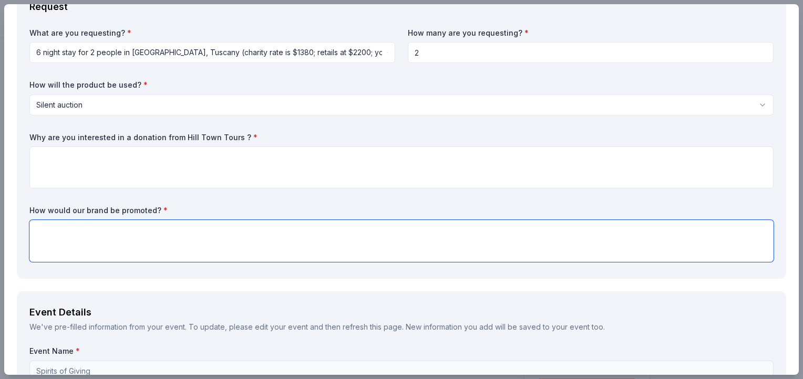
click at [167, 225] on textarea at bounding box center [401, 241] width 744 height 42
type textarea "Website, Social Media, Event Brochure"
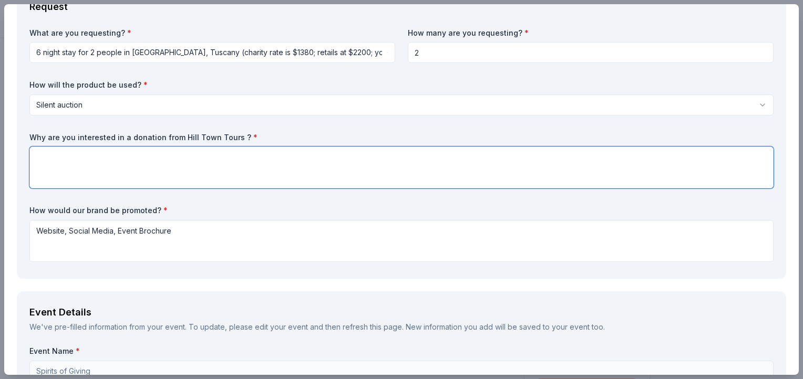
click at [124, 155] on textarea at bounding box center [401, 168] width 744 height 42
type textarea "To provide an item for Silent Auction."
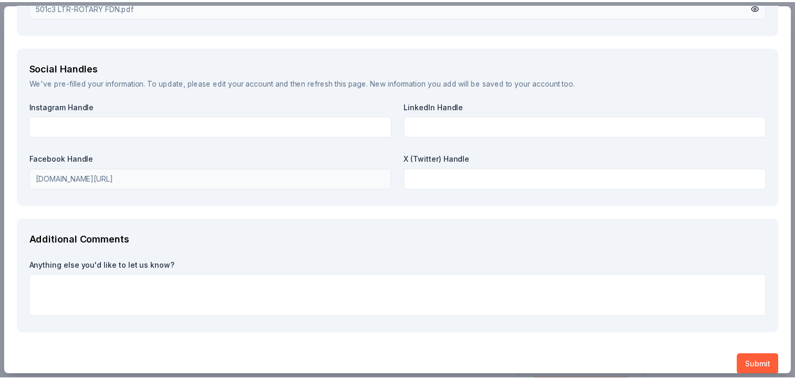
scroll to position [1383, 0]
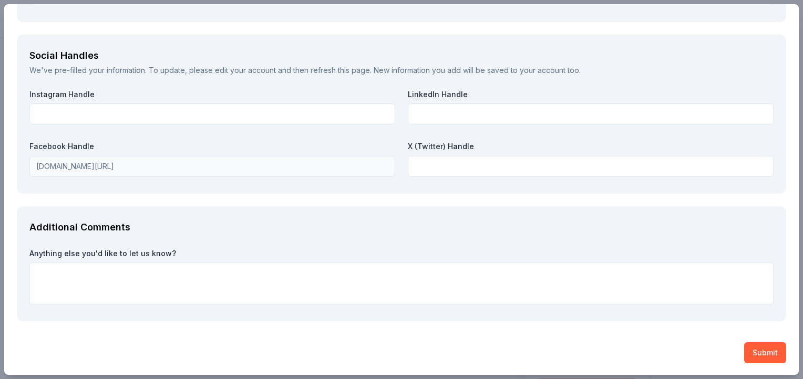
click at [754, 351] on button "Submit" at bounding box center [765, 353] width 42 height 21
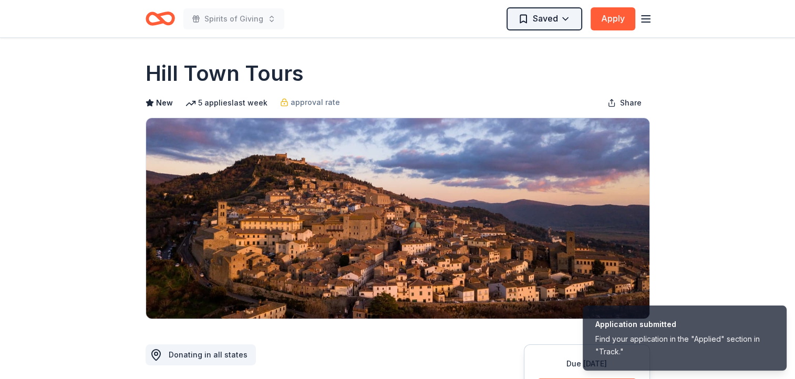
click at [567, 19] on html "Application submitted Find your application in the "Applied" section in "Track.…" at bounding box center [397, 189] width 795 height 379
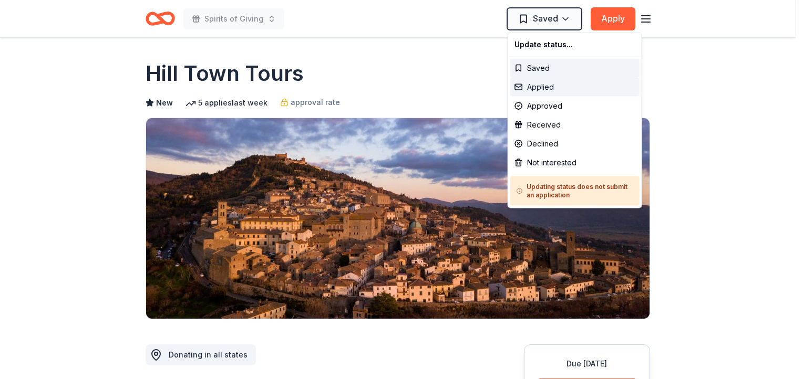
click at [539, 86] on div "Applied" at bounding box center [574, 87] width 129 height 19
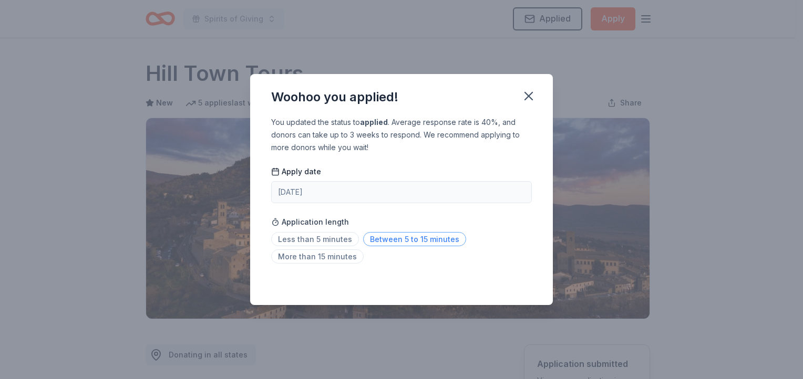
click at [437, 238] on span "Between 5 to 15 minutes" at bounding box center [414, 239] width 103 height 14
click at [527, 97] on icon "button" at bounding box center [528, 95] width 7 height 7
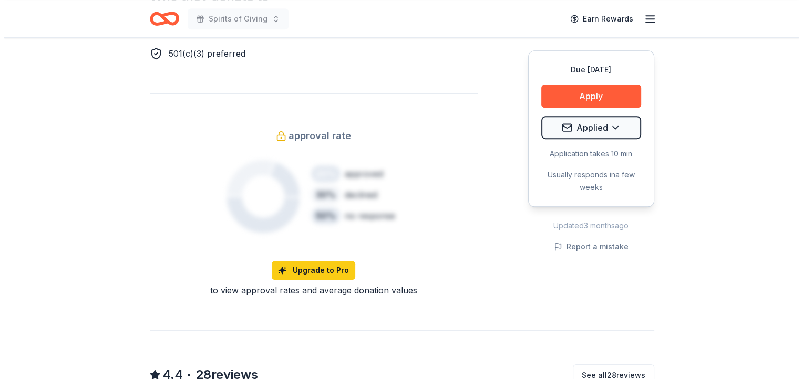
scroll to position [632, 0]
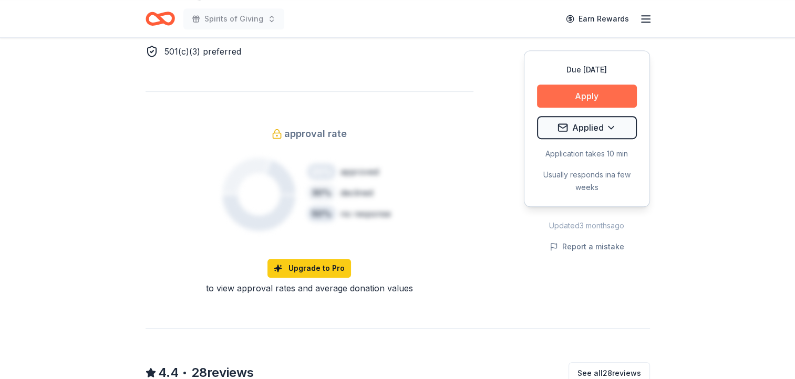
click at [586, 97] on button "Apply" at bounding box center [587, 96] width 100 height 23
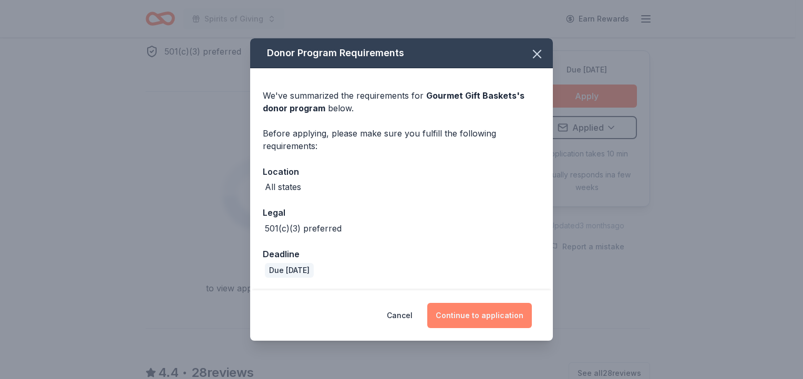
click at [483, 317] on button "Continue to application" at bounding box center [479, 315] width 105 height 25
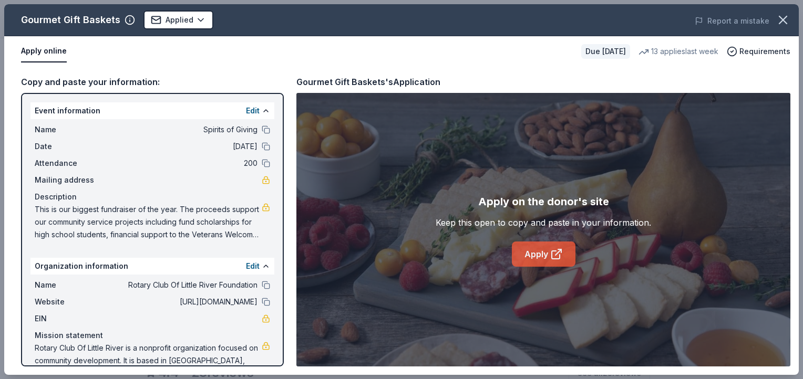
click at [552, 256] on icon at bounding box center [556, 255] width 8 height 8
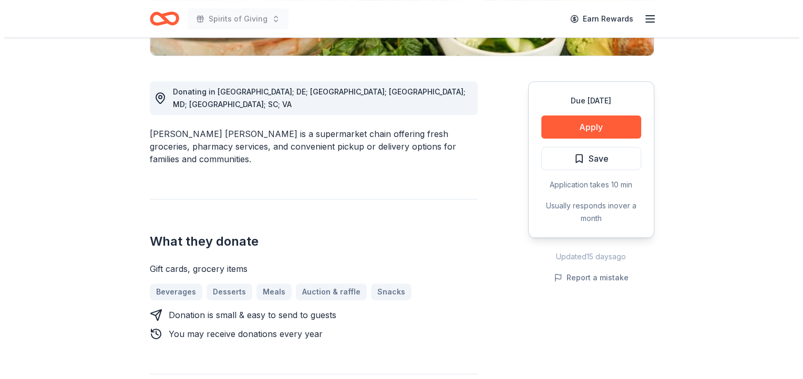
scroll to position [271, 0]
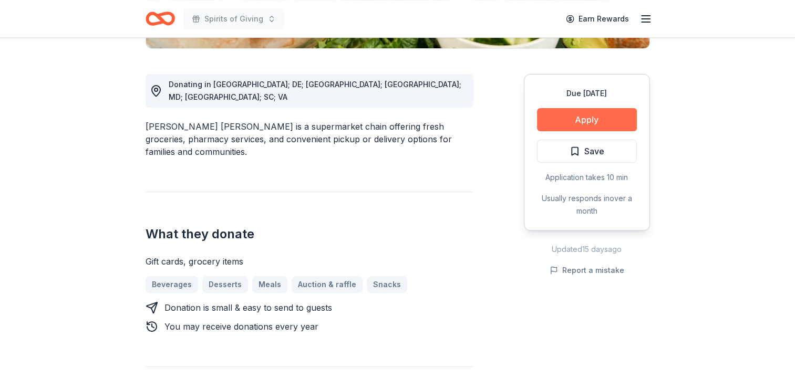
click at [596, 117] on button "Apply" at bounding box center [587, 119] width 100 height 23
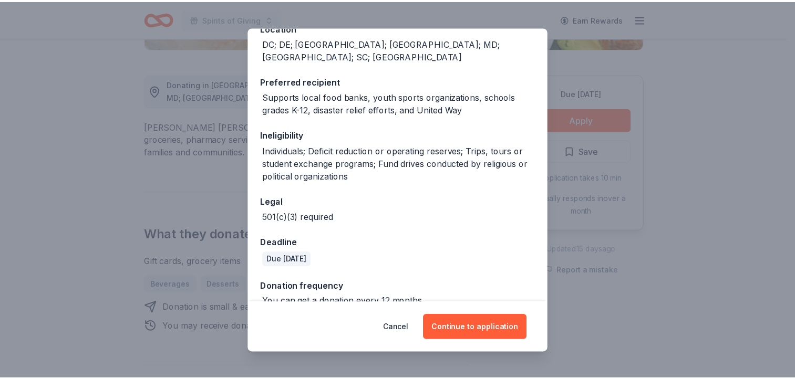
scroll to position [137, 0]
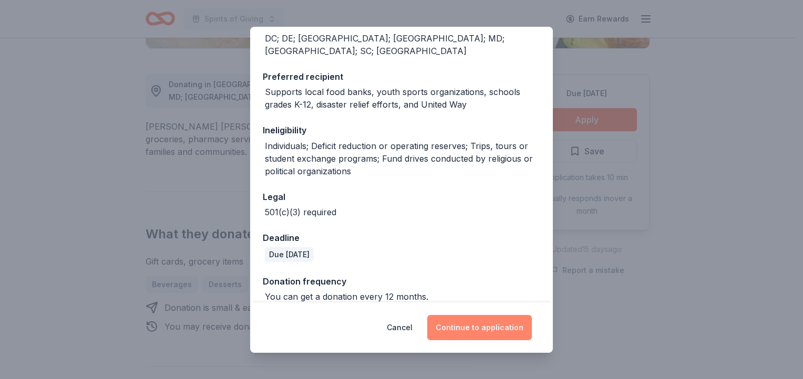
click at [498, 328] on button "Continue to application" at bounding box center [479, 327] width 105 height 25
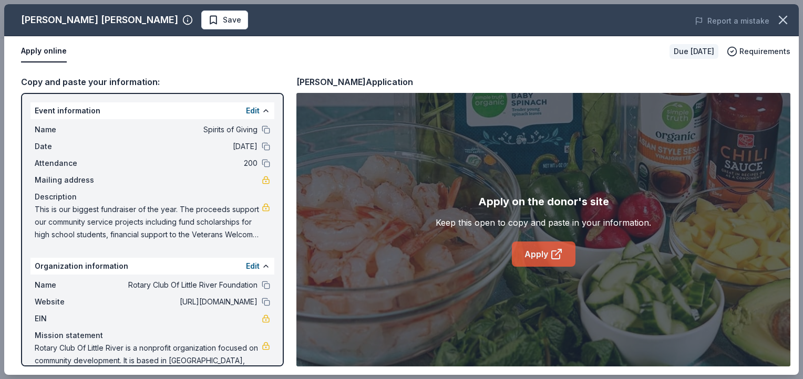
click at [553, 256] on icon at bounding box center [556, 254] width 13 height 13
click at [783, 22] on icon "button" at bounding box center [782, 20] width 15 height 15
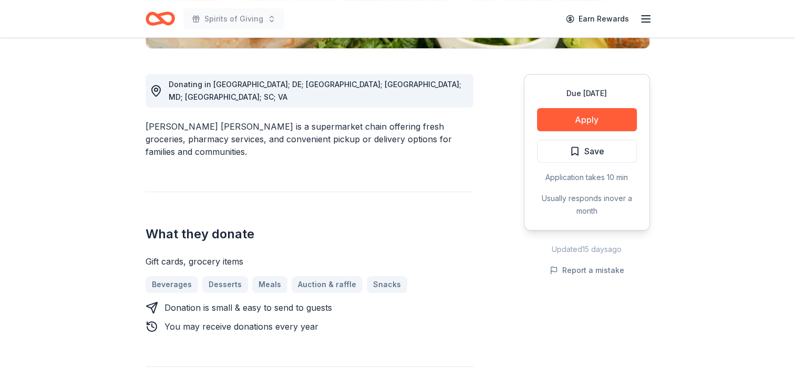
click at [643, 19] on line "button" at bounding box center [645, 19] width 8 height 0
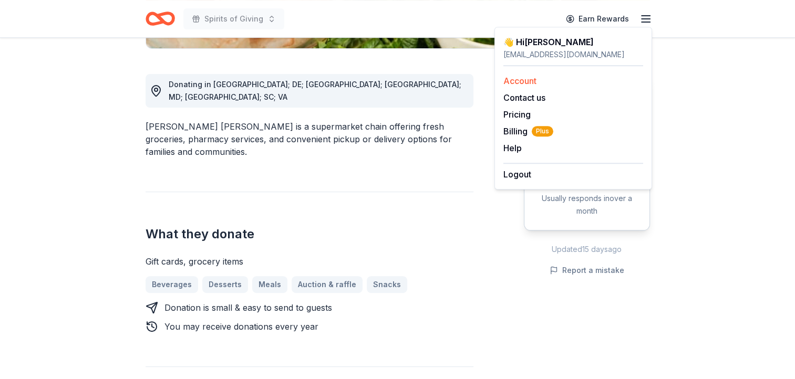
click at [530, 81] on link "Account" at bounding box center [519, 81] width 33 height 11
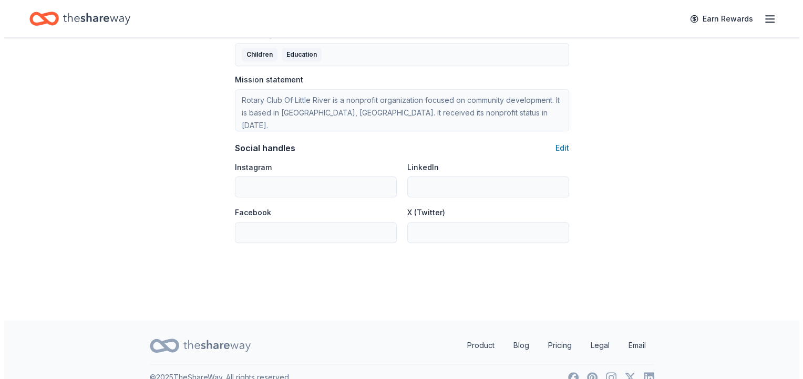
scroll to position [657, 0]
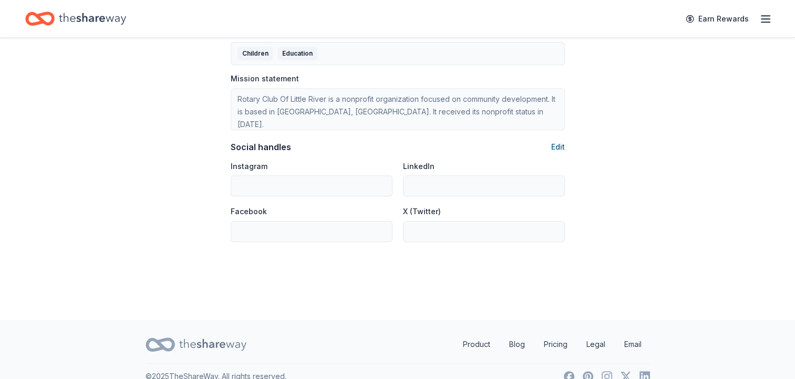
click at [562, 146] on button "Edit" at bounding box center [558, 147] width 14 height 13
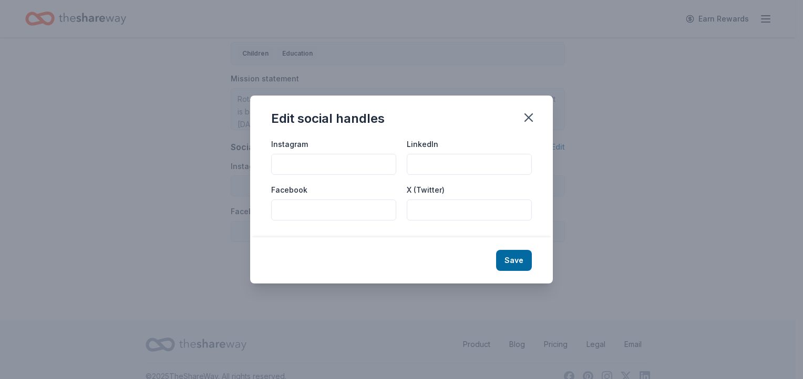
click at [303, 209] on input "Facebook" at bounding box center [333, 210] width 125 height 21
click at [338, 211] on input "[DOMAIN_NAME][URL]" at bounding box center [333, 210] width 125 height 21
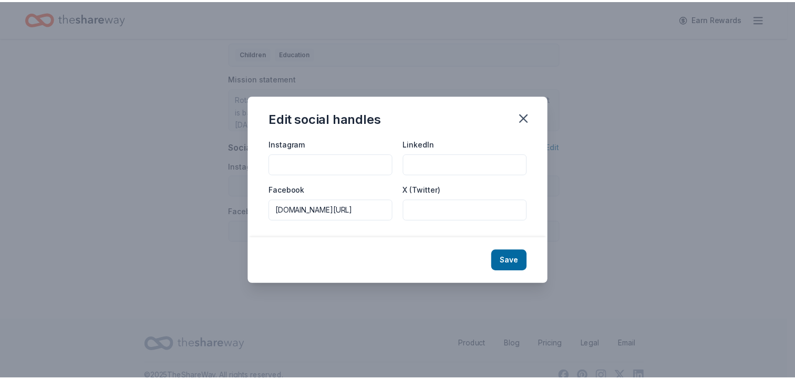
scroll to position [0, 0]
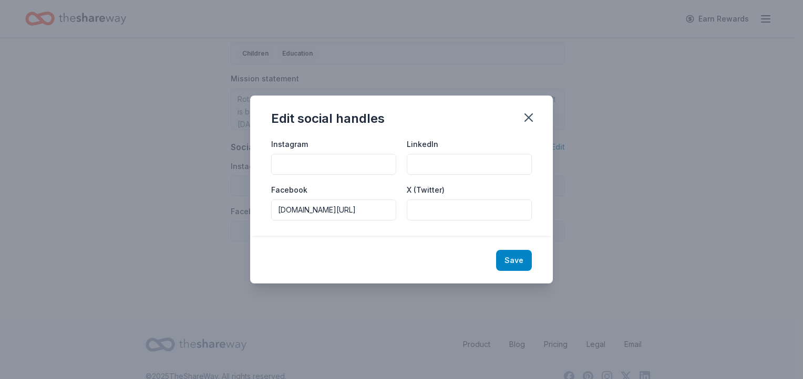
type input "[DOMAIN_NAME][URL]"
click at [519, 259] on button "Save" at bounding box center [514, 260] width 36 height 21
type input "[DOMAIN_NAME][URL]"
